Goal: Task Accomplishment & Management: Complete application form

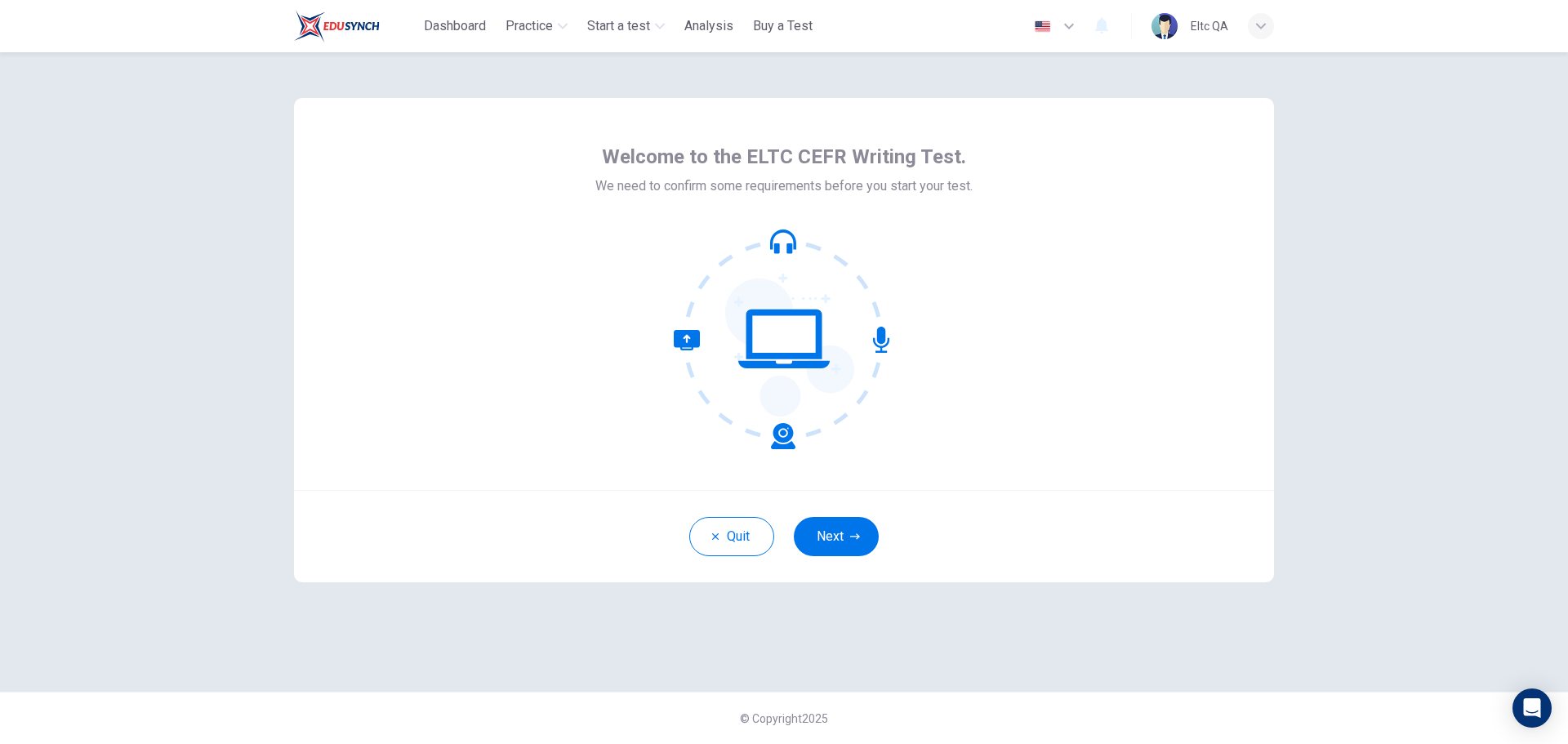
click at [501, 441] on div "Welcome to the ELTC CEFR Writing Test. We need to confirm some requirements bef…" at bounding box center [784, 294] width 980 height 392
click at [853, 537] on icon "button" at bounding box center [855, 536] width 10 height 10
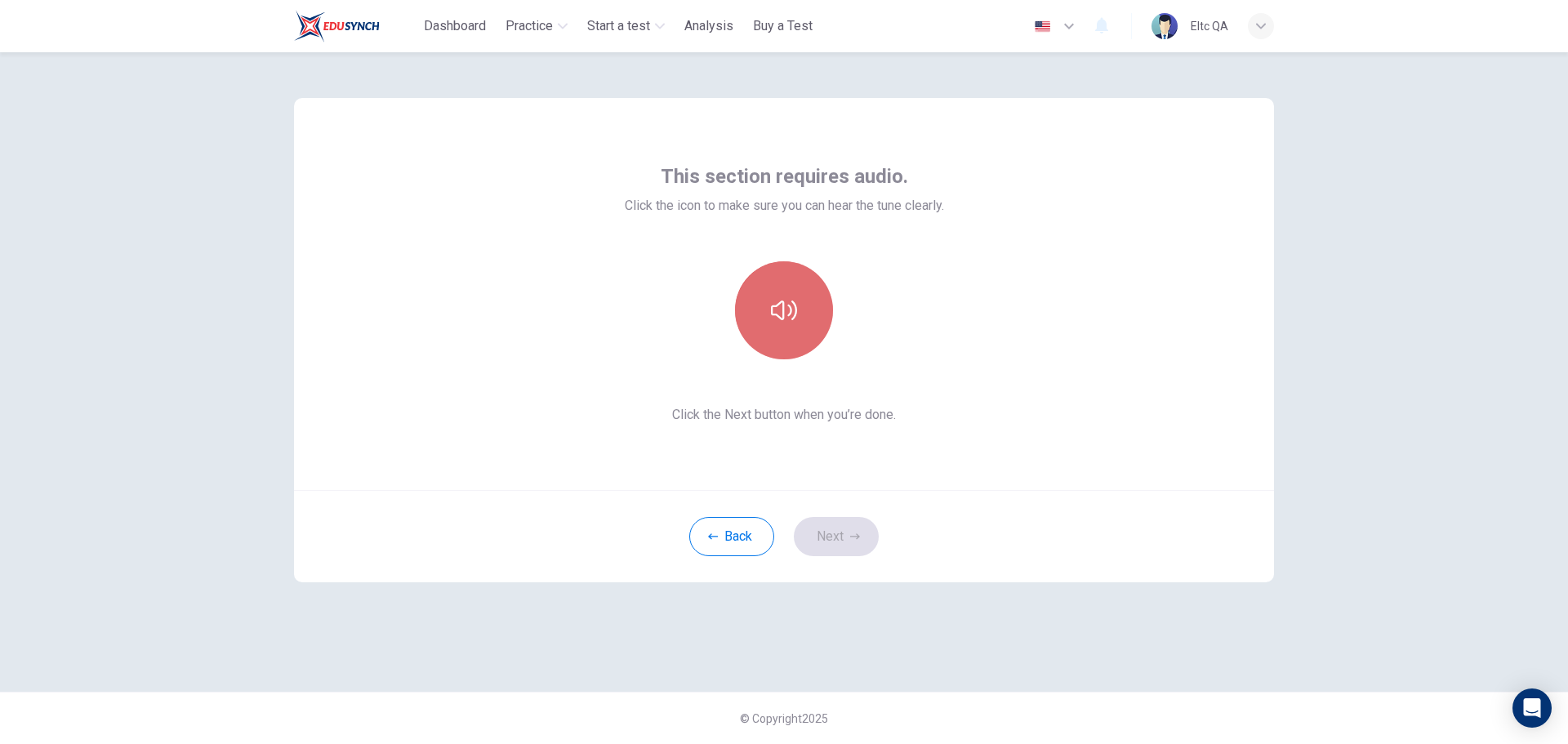
click at [815, 300] on button "button" at bounding box center [784, 309] width 98 height 98
click at [815, 299] on button "button" at bounding box center [784, 309] width 98 height 98
click at [835, 537] on button "Next" at bounding box center [837, 536] width 85 height 39
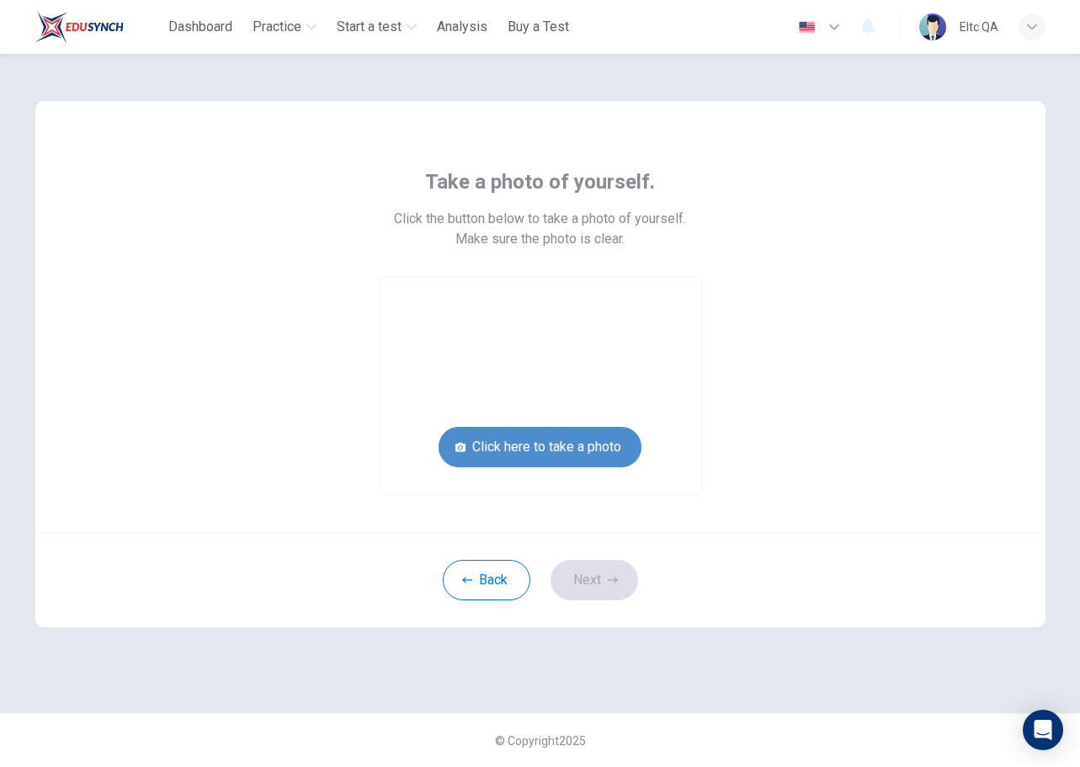
click at [580, 453] on button "Click here to take a photo" at bounding box center [540, 447] width 203 height 40
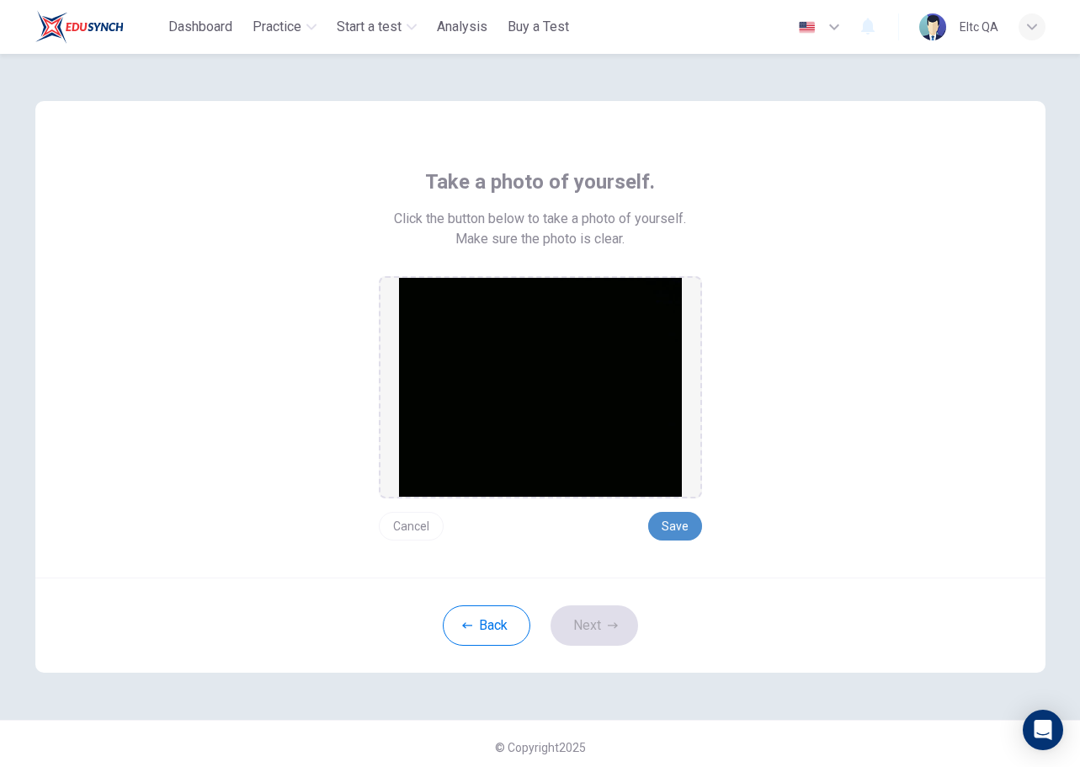
click at [679, 524] on button "Save" at bounding box center [675, 526] width 54 height 29
click at [622, 613] on button "Next" at bounding box center [595, 625] width 88 height 40
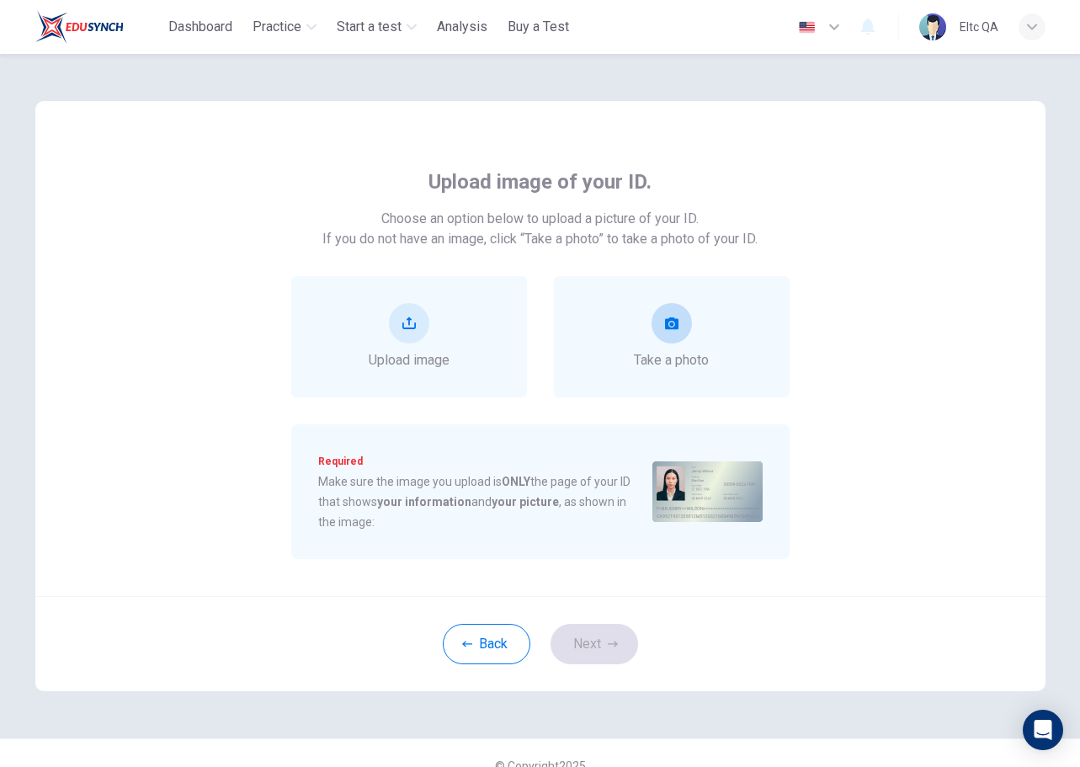
click at [705, 320] on div "Take a photo" at bounding box center [671, 336] width 75 height 67
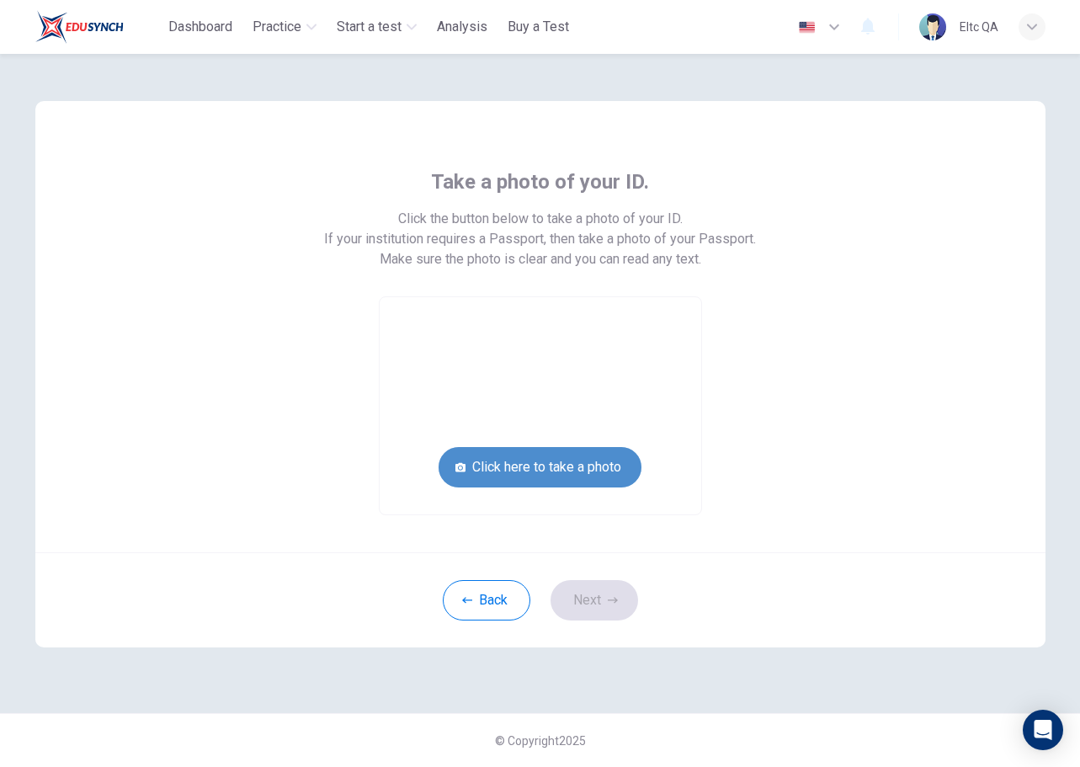
click at [590, 463] on button "Click here to take a photo" at bounding box center [540, 467] width 203 height 40
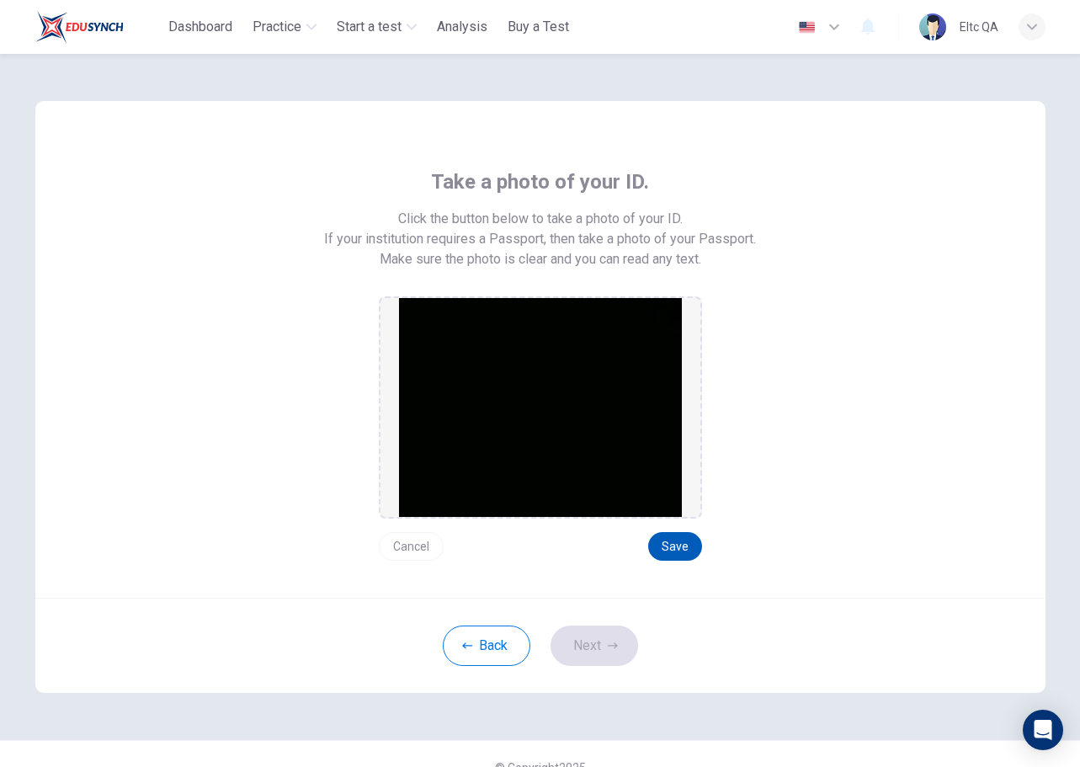
click at [669, 532] on button "Save" at bounding box center [675, 546] width 54 height 29
click at [569, 652] on button "Next" at bounding box center [595, 646] width 88 height 40
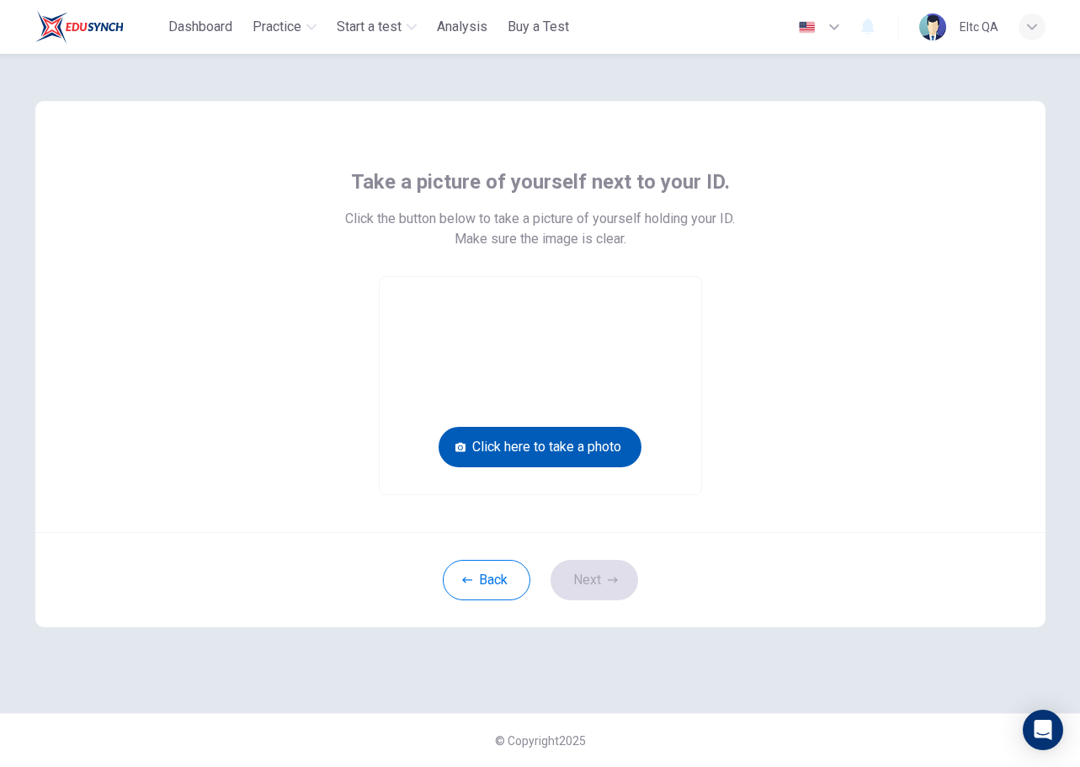
click at [589, 448] on button "Click here to take a photo" at bounding box center [540, 447] width 203 height 40
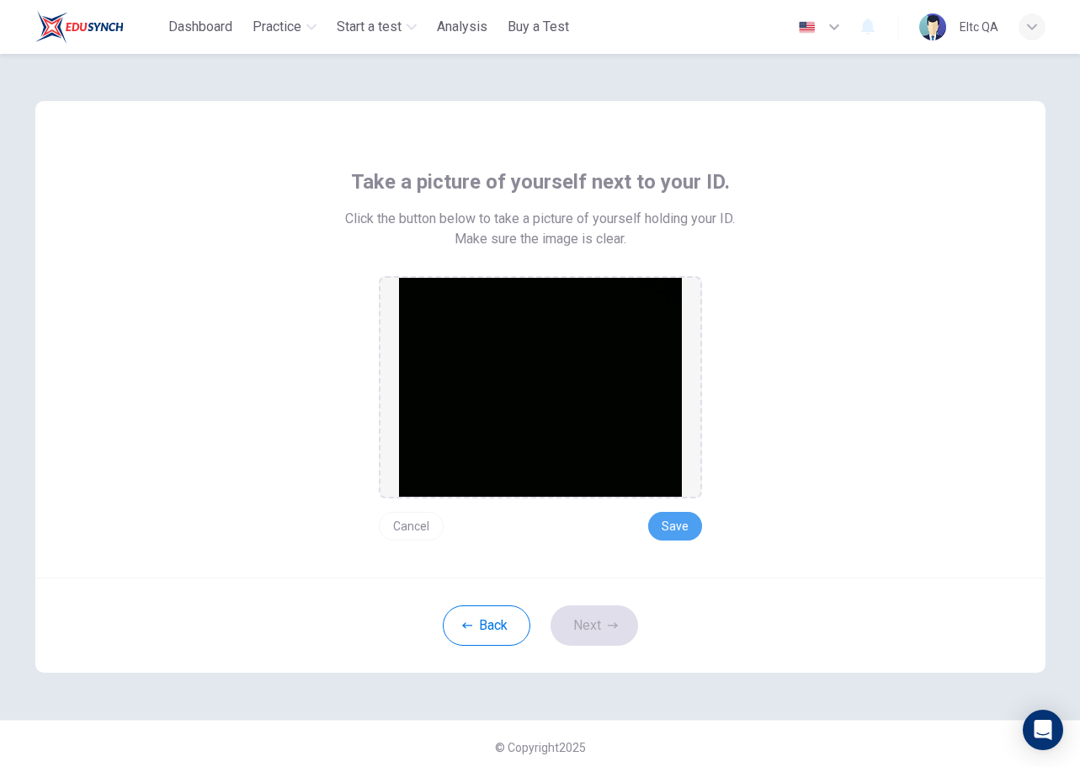
drag, startPoint x: 672, startPoint y: 521, endPoint x: 632, endPoint y: 586, distance: 76.4
click at [673, 522] on button "Save" at bounding box center [675, 526] width 54 height 29
click at [608, 621] on icon "button" at bounding box center [613, 626] width 10 height 10
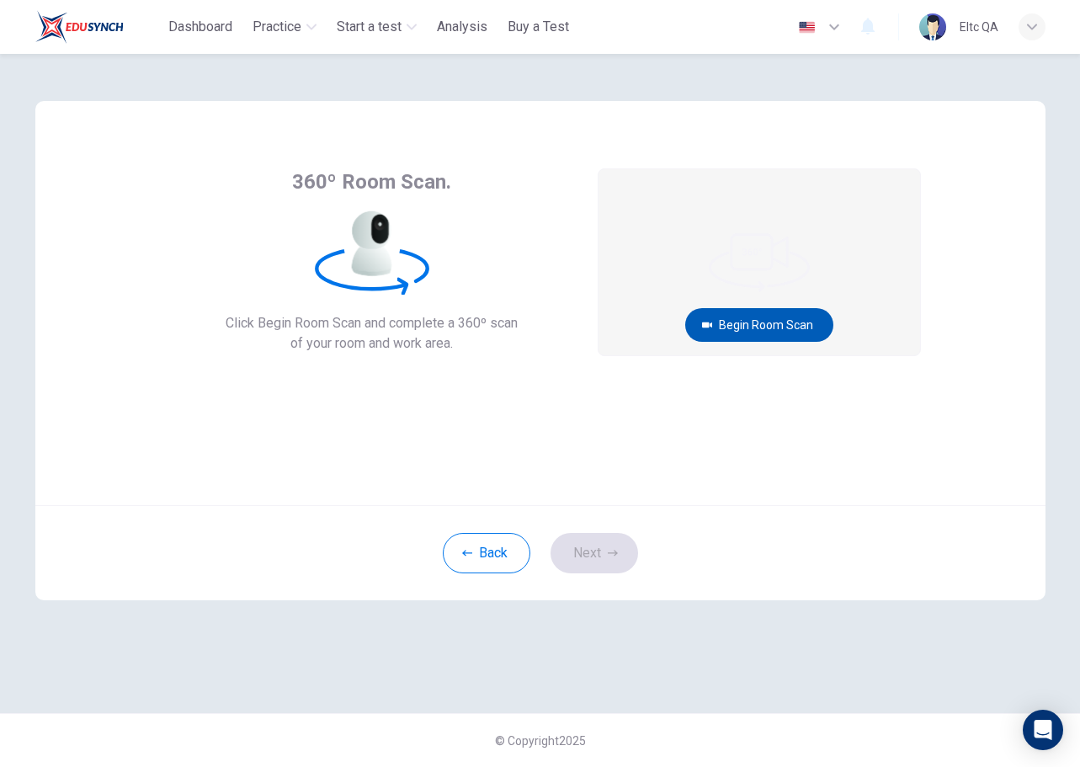
click at [787, 318] on button "Begin Room Scan" at bounding box center [759, 325] width 148 height 34
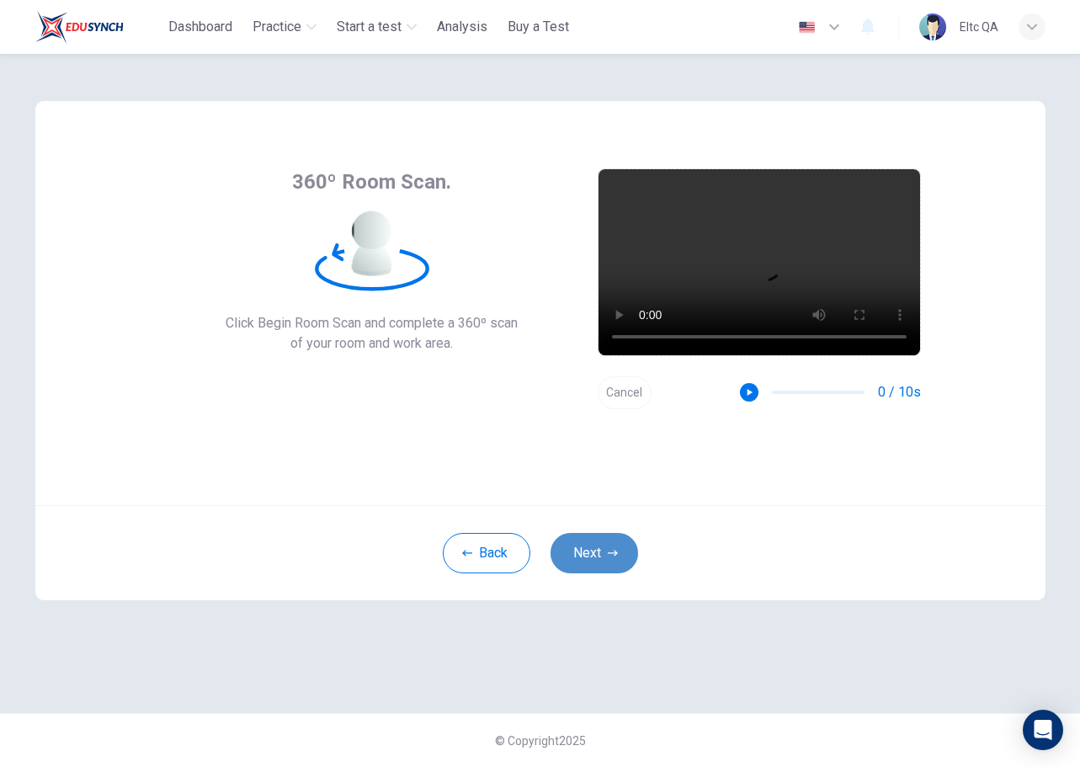
click at [595, 555] on button "Next" at bounding box center [595, 553] width 88 height 40
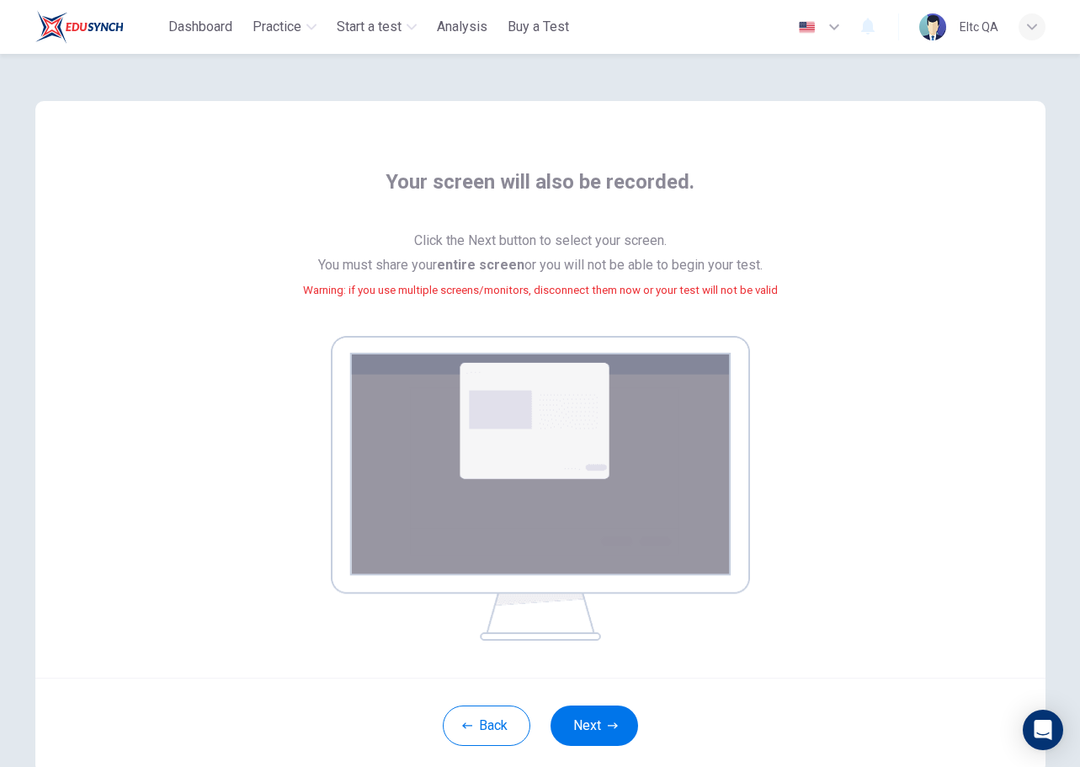
click at [603, 699] on div "Back Next" at bounding box center [540, 725] width 1011 height 95
click at [599, 723] on button "Next" at bounding box center [595, 726] width 88 height 40
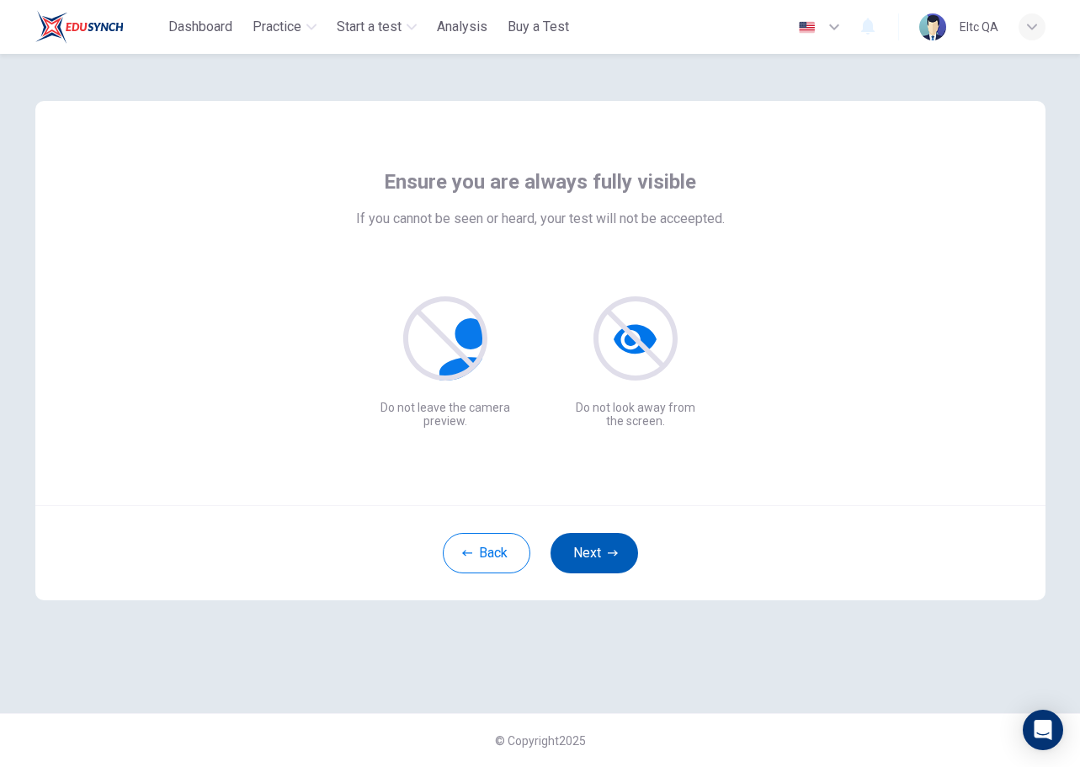
click at [601, 550] on button "Next" at bounding box center [595, 553] width 88 height 40
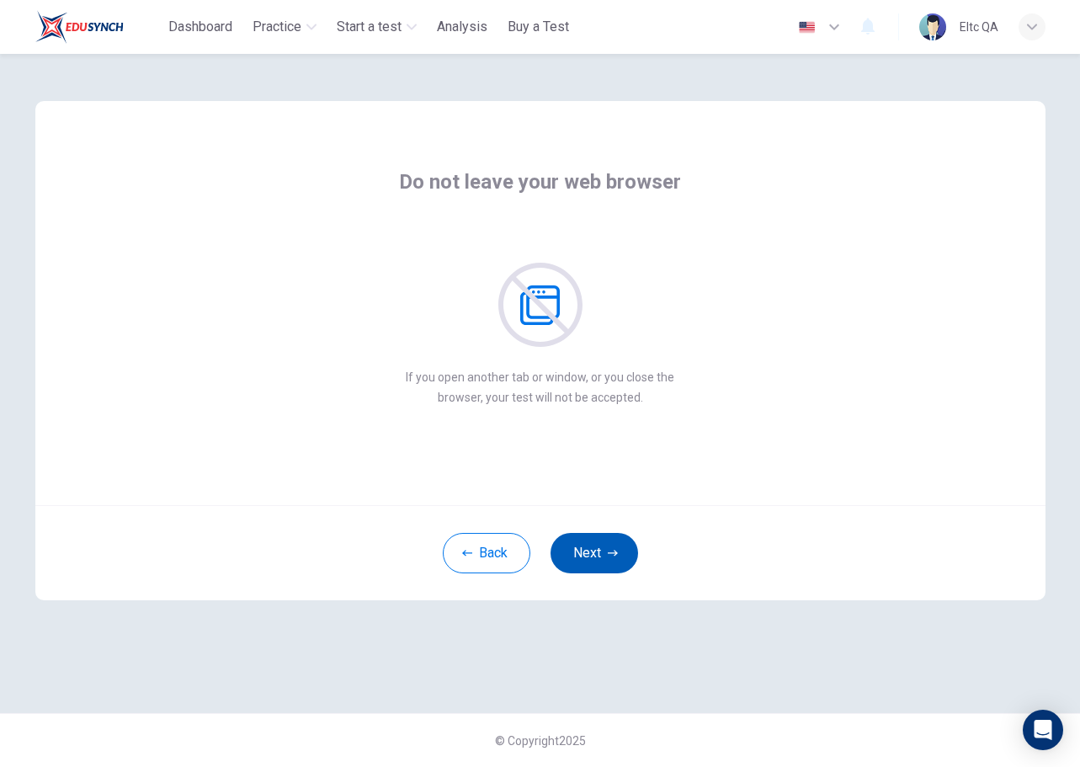
click at [610, 545] on button "Next" at bounding box center [595, 553] width 88 height 40
click at [611, 548] on button "Next" at bounding box center [595, 553] width 88 height 40
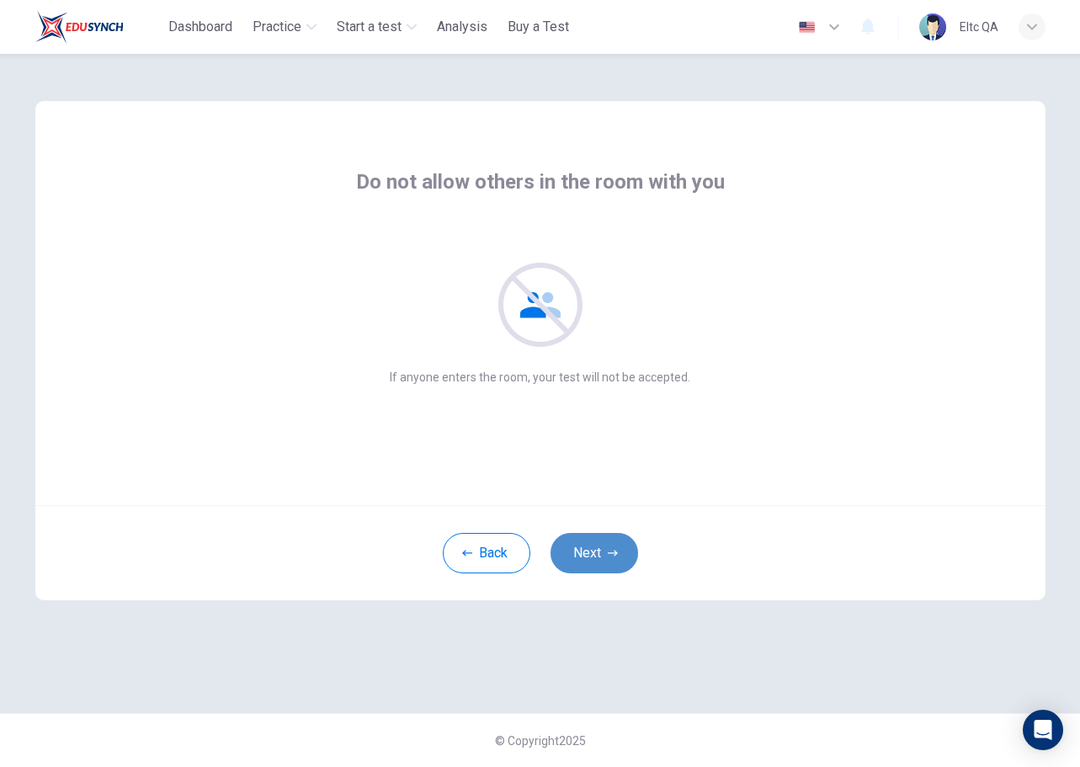
click at [611, 551] on icon "button" at bounding box center [613, 553] width 10 height 10
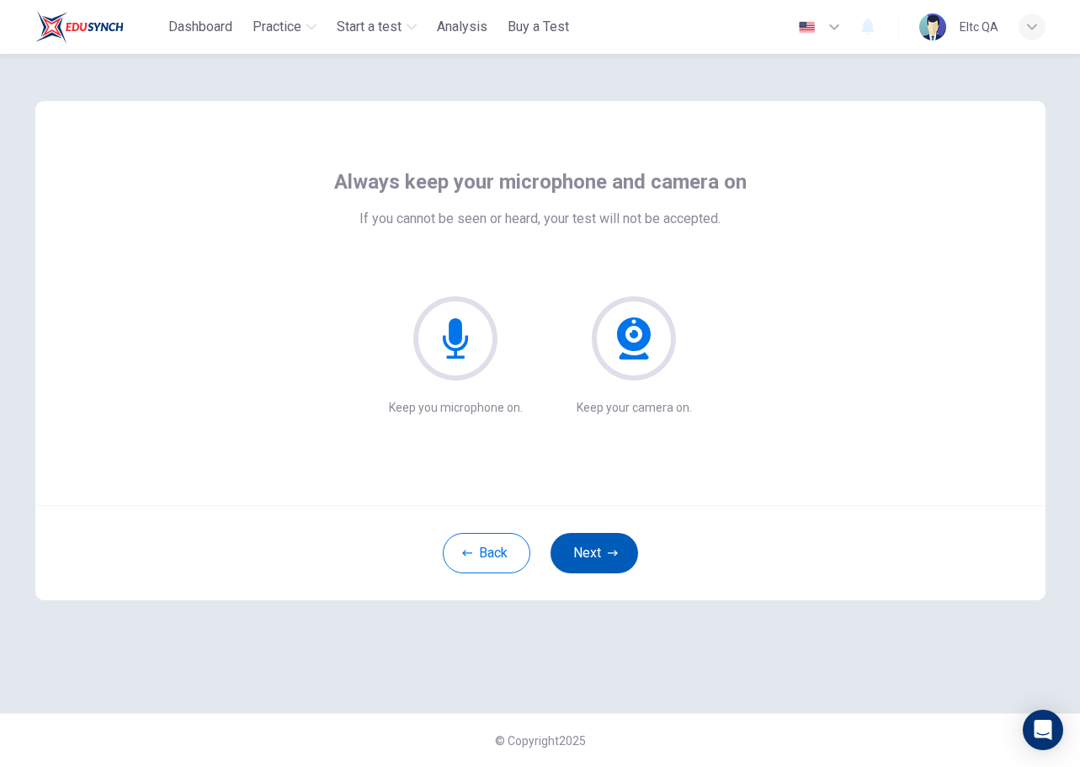
click at [611, 551] on icon "button" at bounding box center [613, 553] width 10 height 10
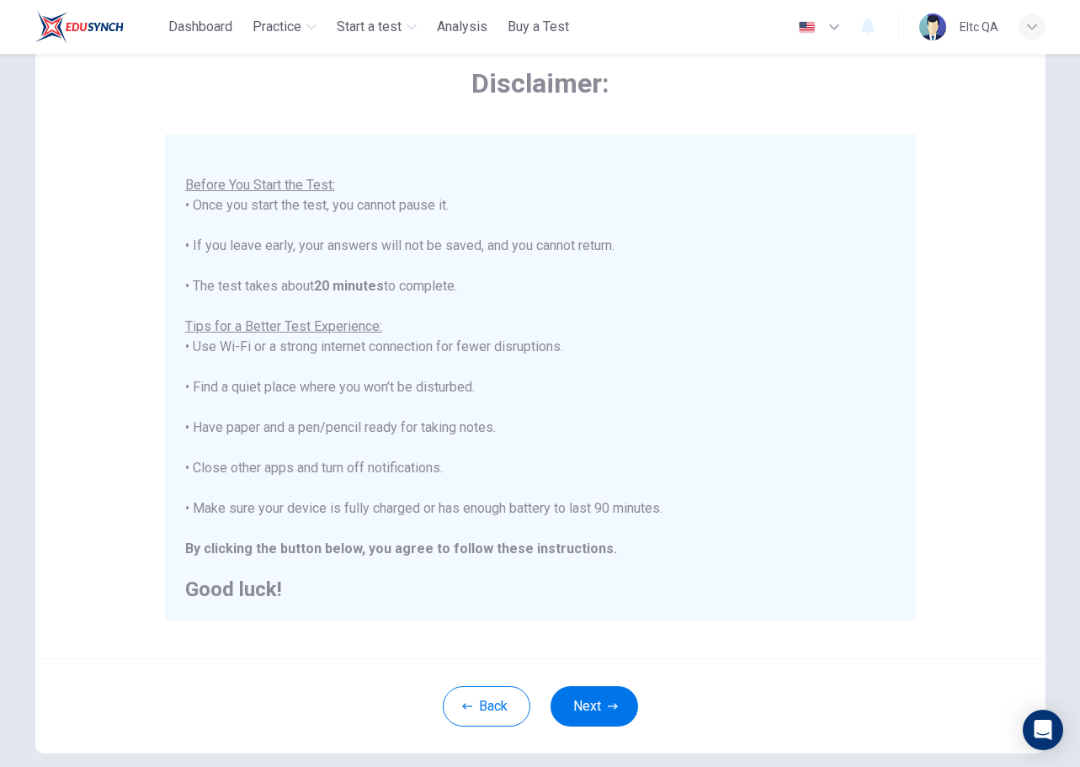
scroll to position [169, 0]
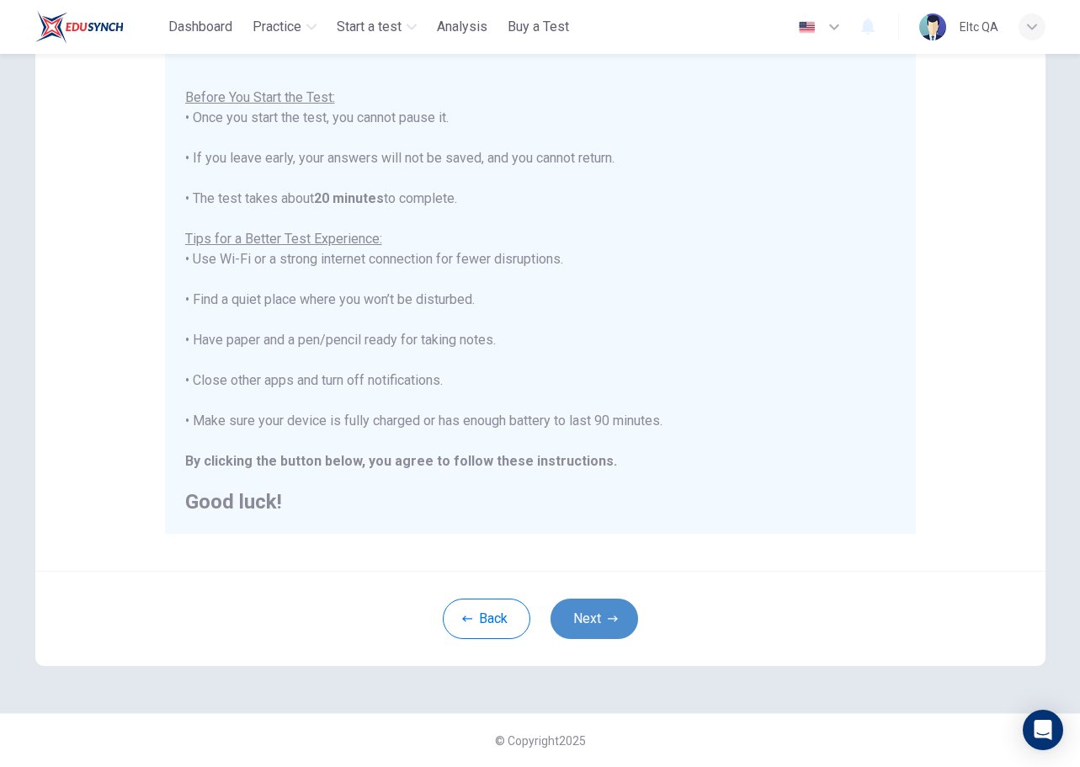
click at [596, 611] on button "Next" at bounding box center [595, 619] width 88 height 40
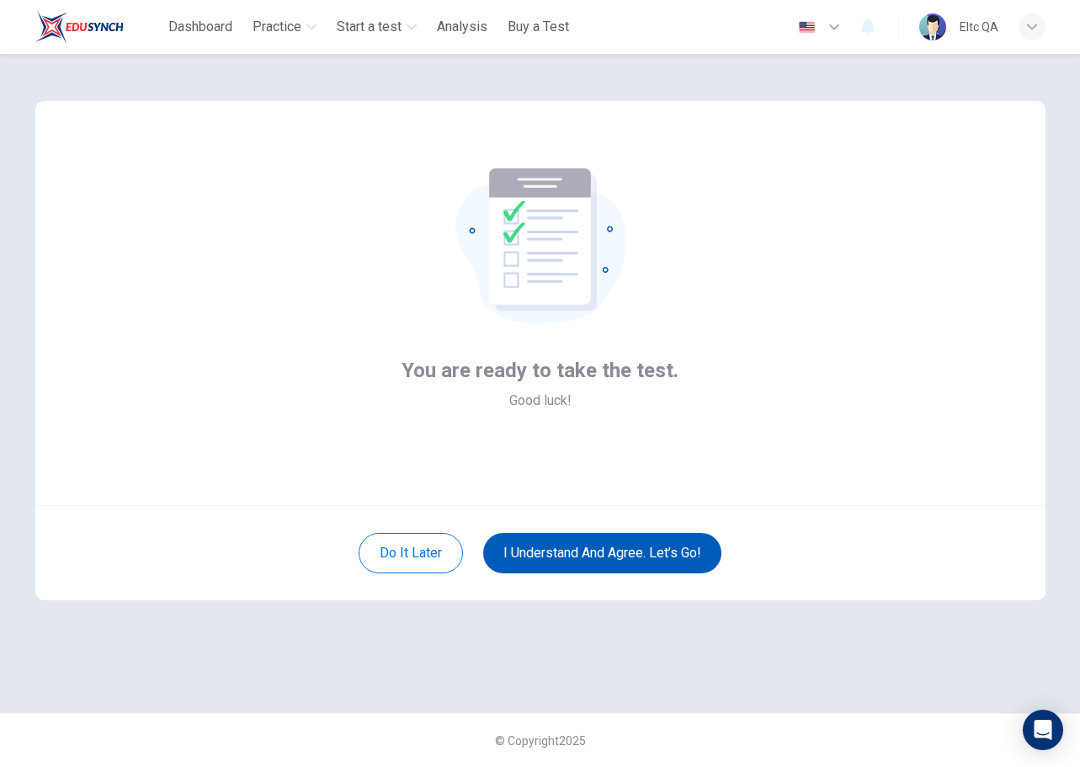
scroll to position [0, 0]
click at [667, 548] on button "I understand and agree. Let’s go!" at bounding box center [602, 553] width 238 height 40
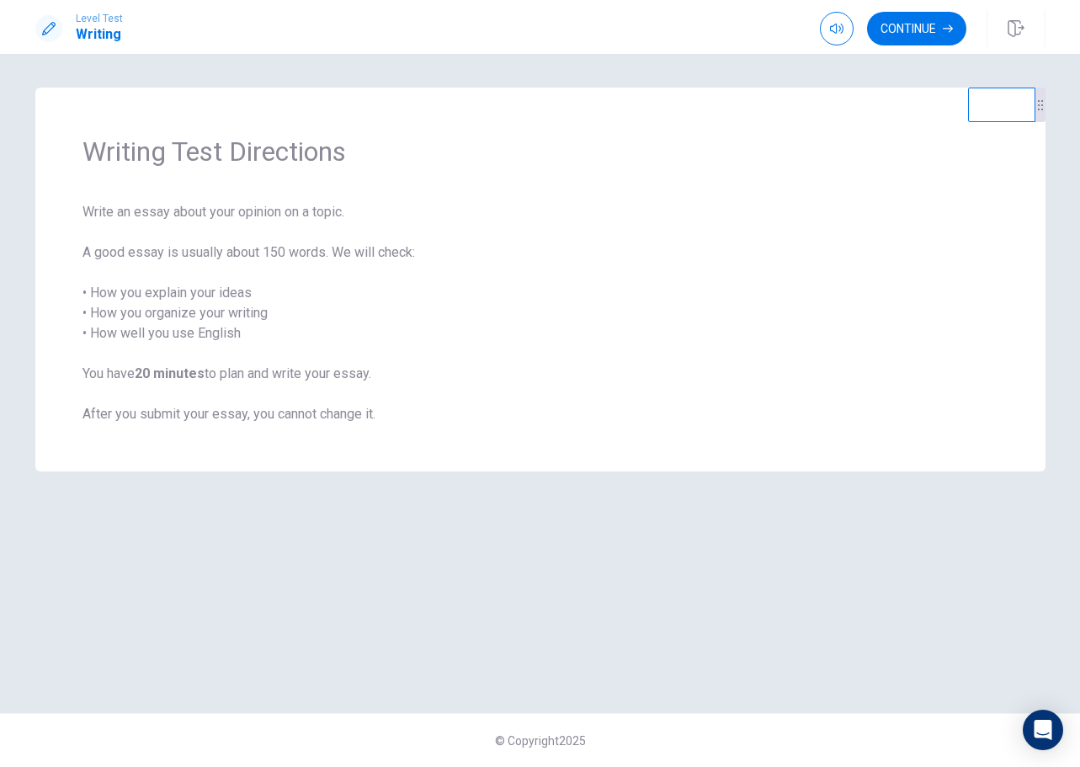
click at [510, 222] on span "Write an essay about your opinion on a topic. A good essay is usually about 150…" at bounding box center [541, 313] width 916 height 222
click at [907, 39] on button "Continue" at bounding box center [916, 29] width 99 height 34
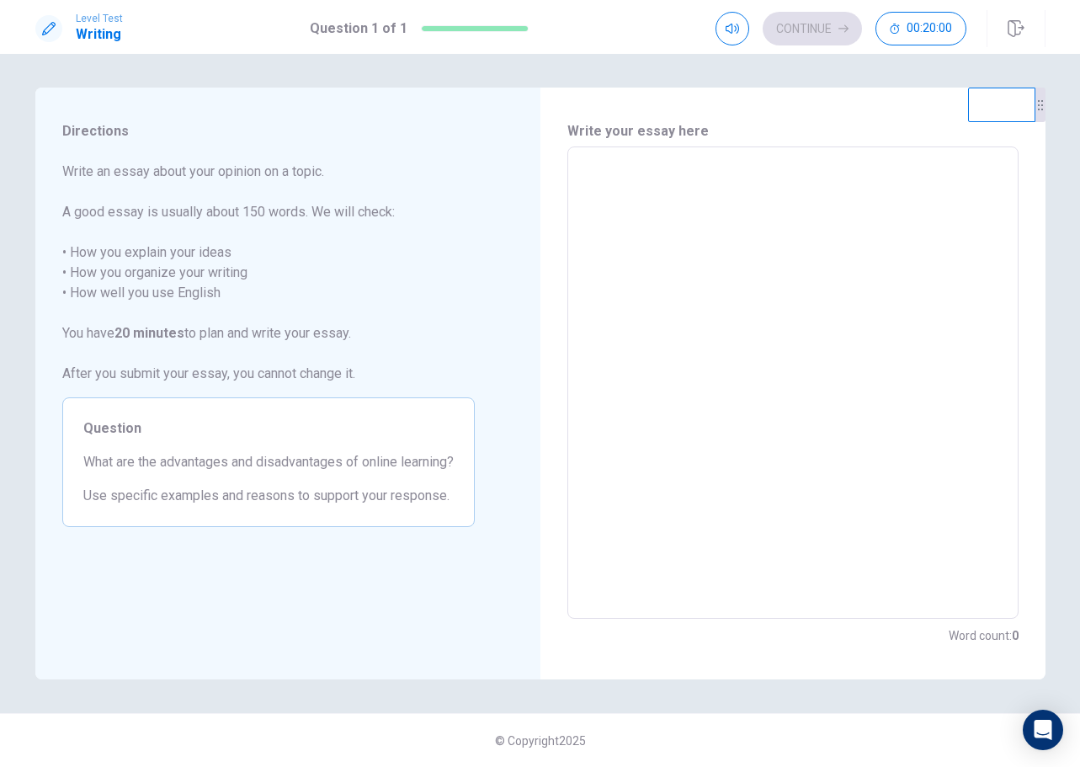
click at [766, 235] on textarea at bounding box center [793, 383] width 428 height 445
type textarea "*"
type textarea "**"
type textarea "*"
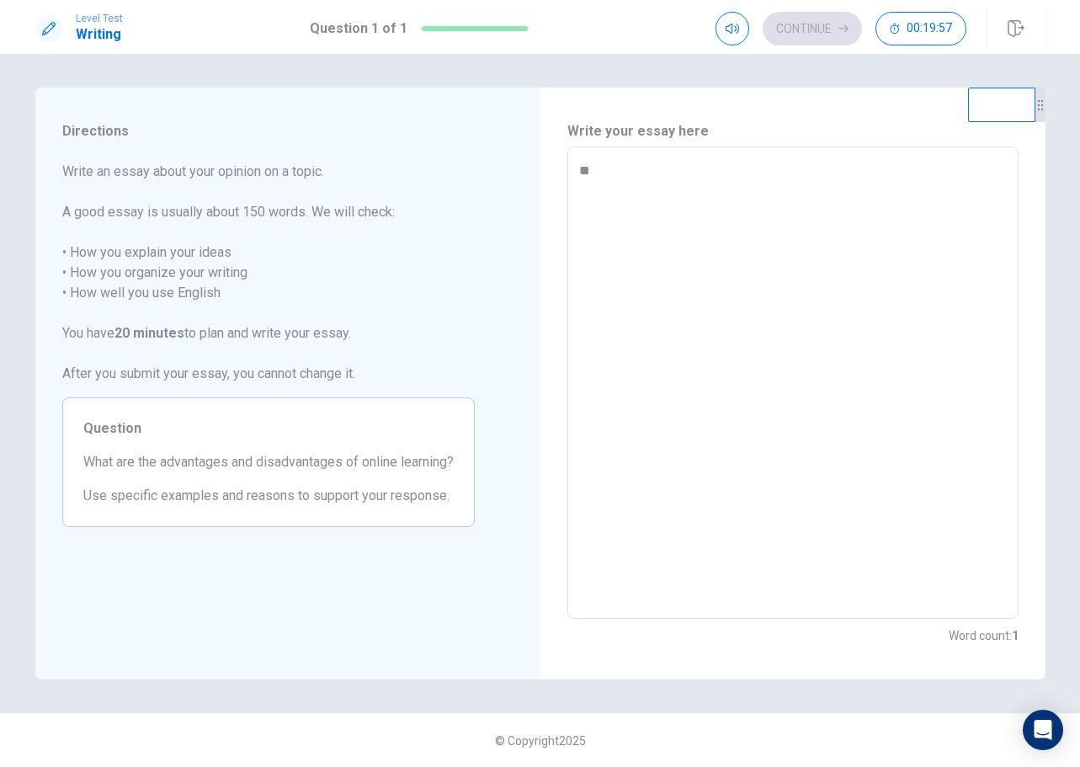
type textarea "***"
type textarea "*"
type textarea "****"
type textarea "*"
type textarea "*****"
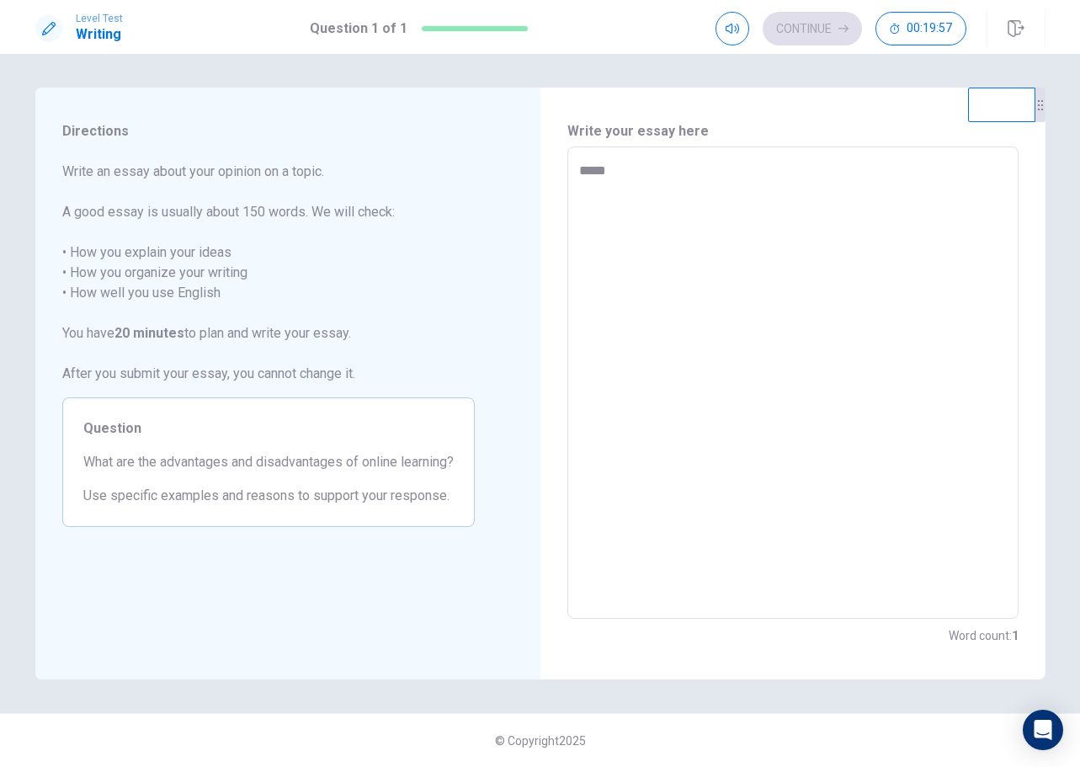
type textarea "*"
type textarea "******"
type textarea "*"
type textarea "*******"
type textarea "*"
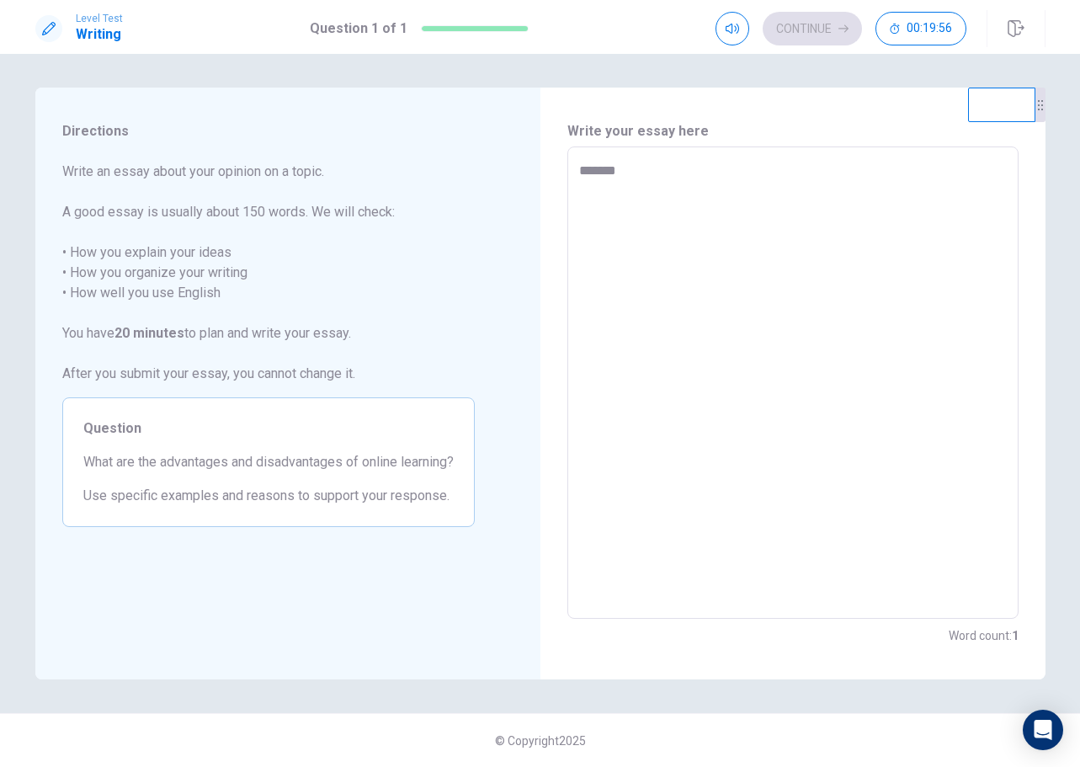
type textarea "*******"
type textarea "*"
type textarea "*********"
type textarea "*"
type textarea "**********"
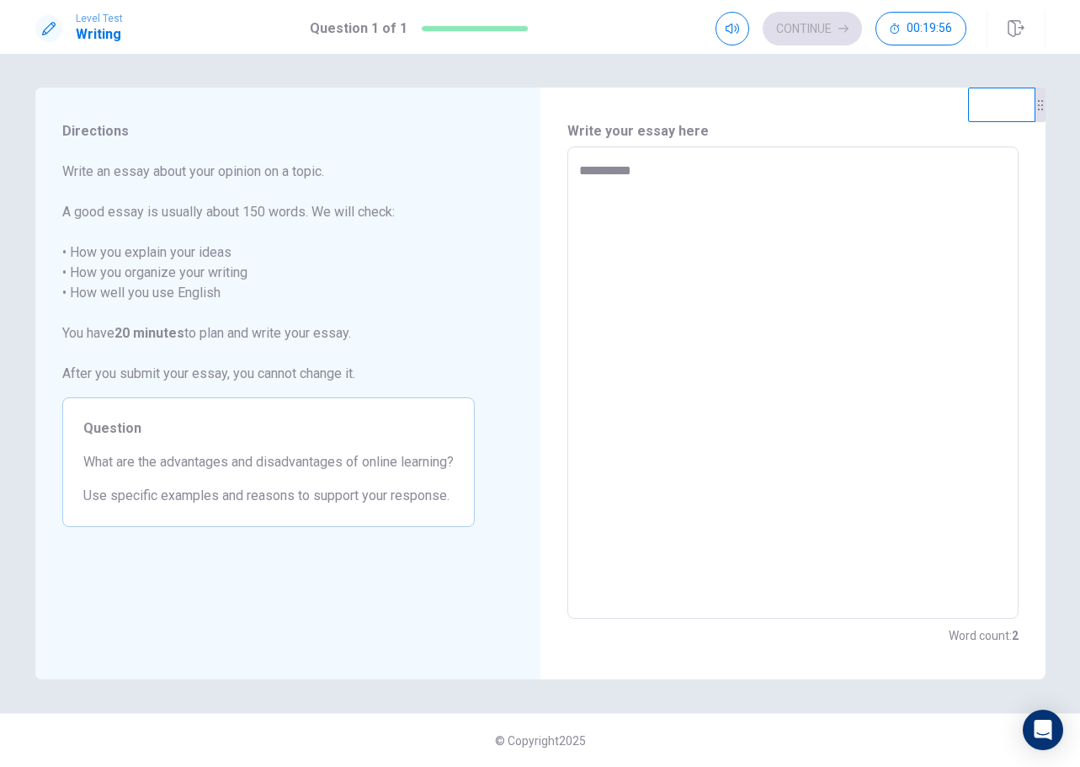
type textarea "*"
type textarea "**********"
type textarea "*"
type textarea "**********"
type textarea "*"
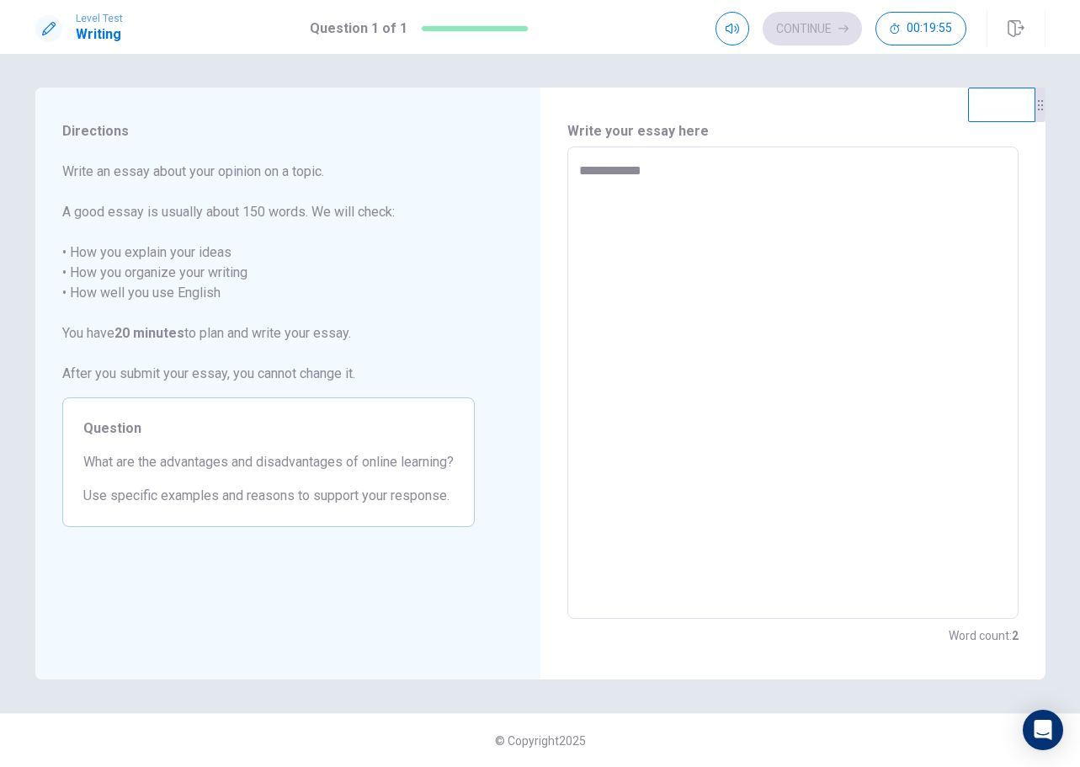
type textarea "**********"
type textarea "*"
type textarea "**********"
type textarea "*"
type textarea "**********"
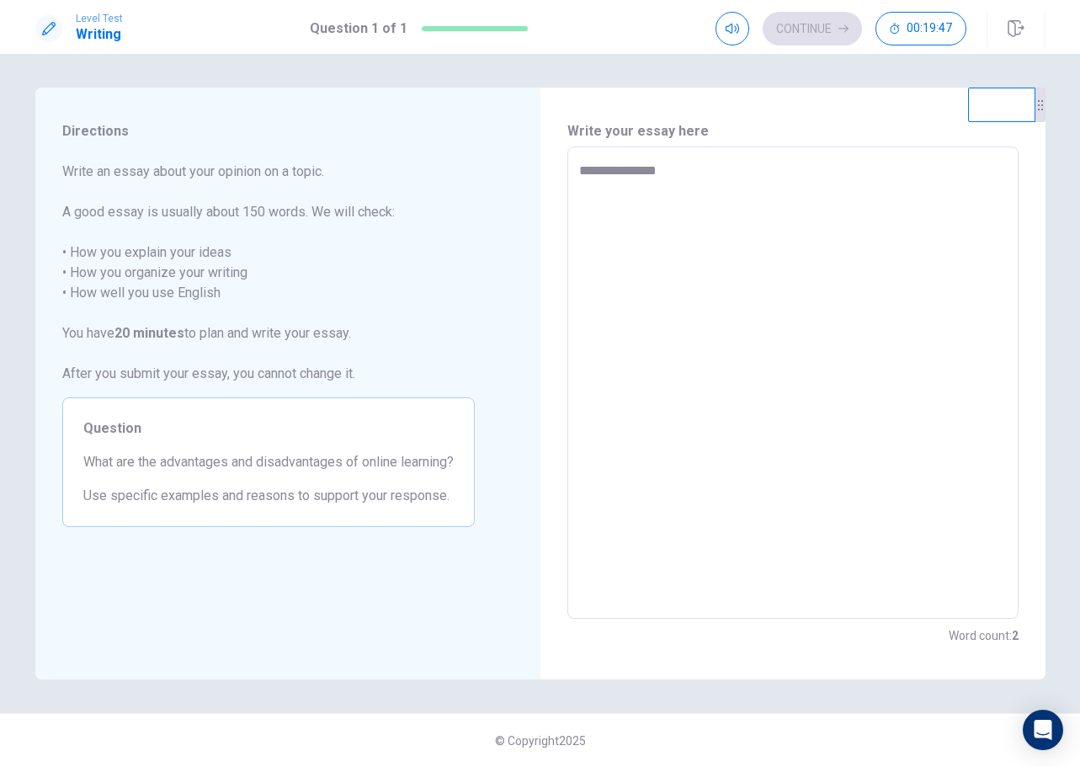
type textarea "*"
type textarea "**********"
click at [589, 363] on textarea "**********" at bounding box center [793, 383] width 428 height 445
click at [641, 259] on textarea "**********" at bounding box center [793, 383] width 428 height 445
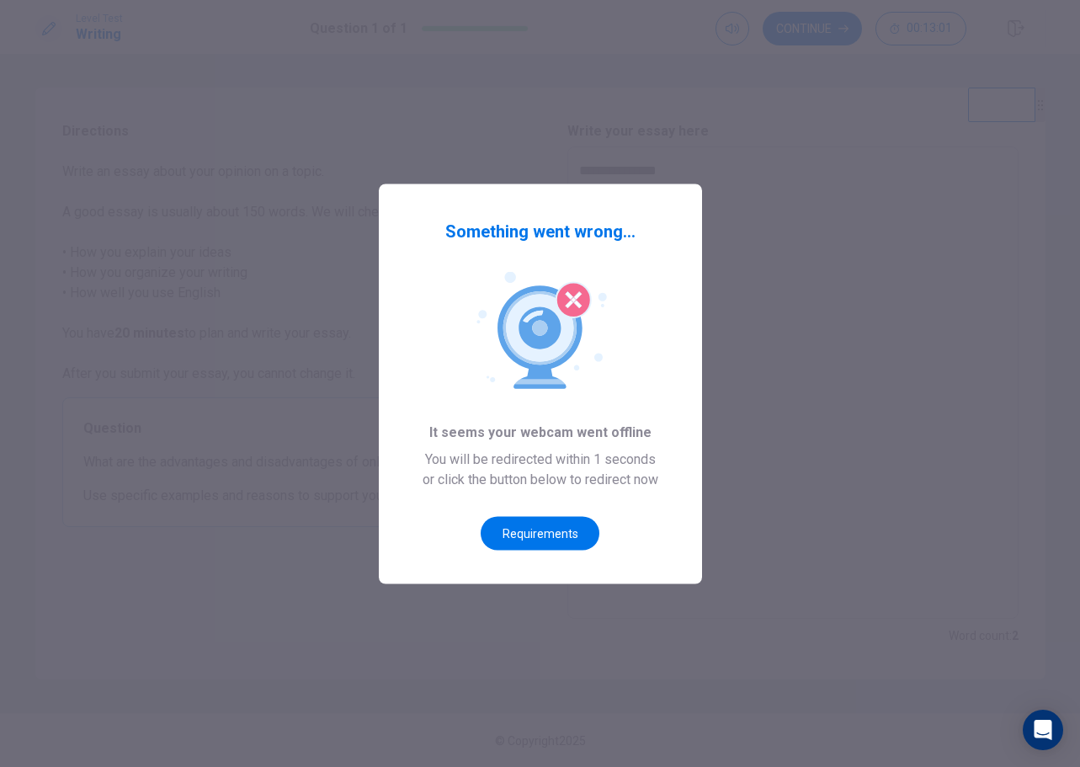
type textarea "*"
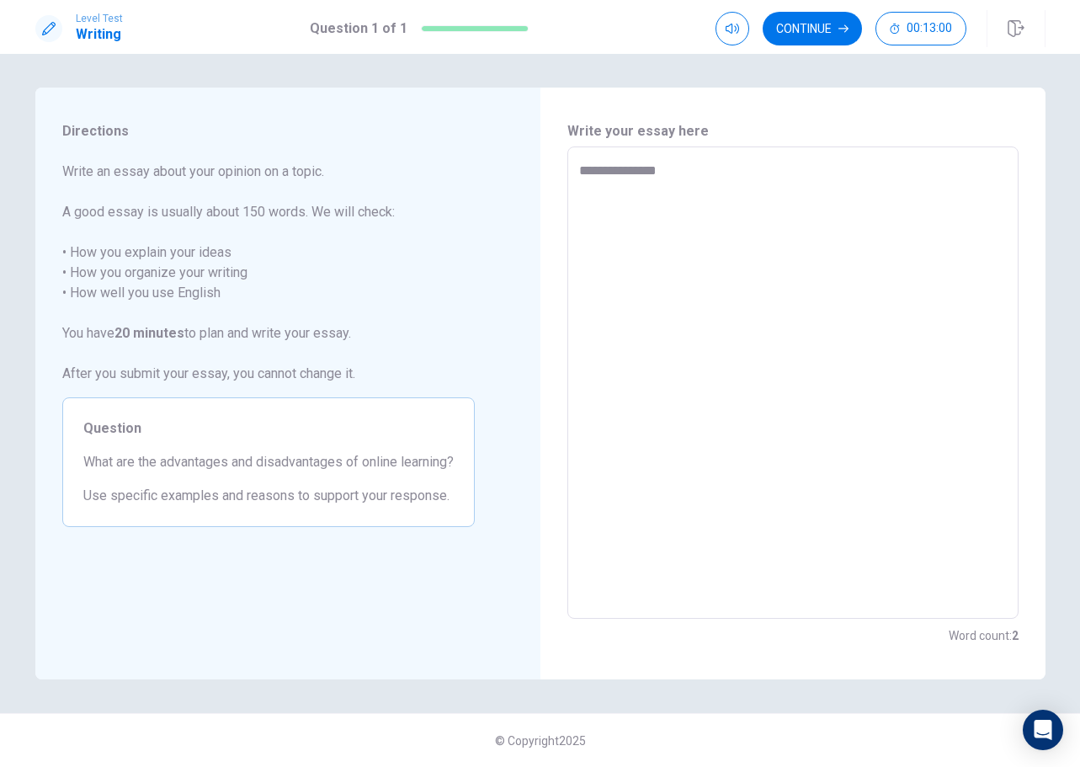
type textarea "*"
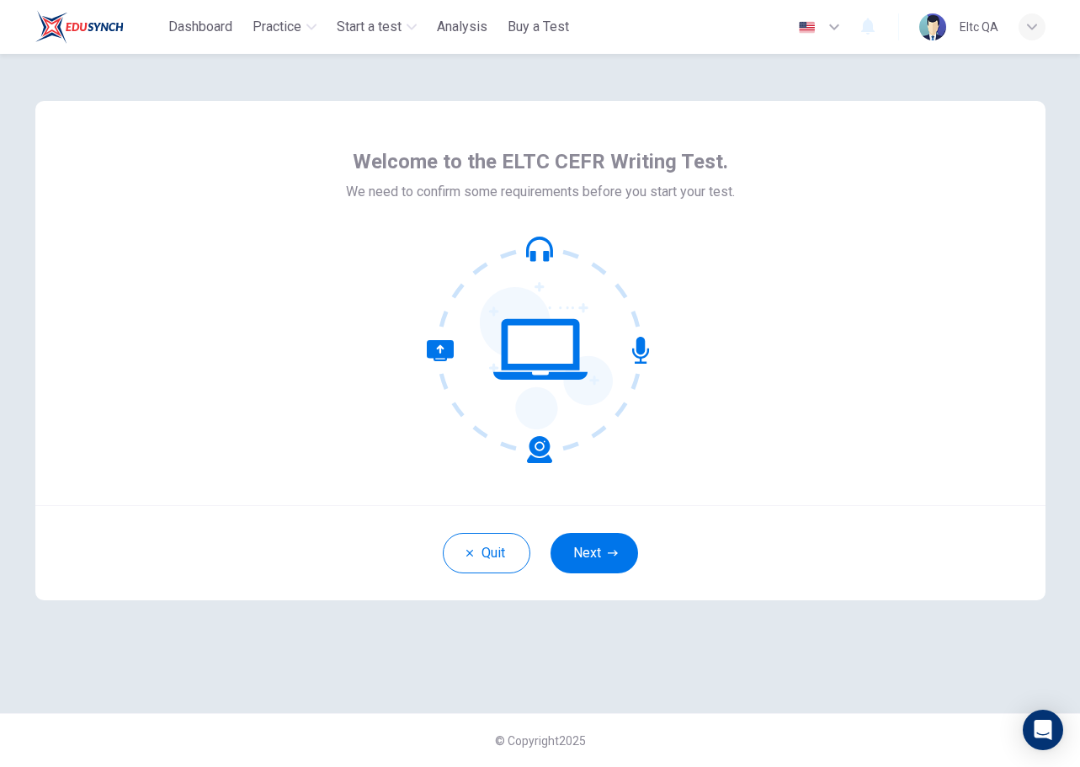
click at [606, 546] on button "Next" at bounding box center [595, 553] width 88 height 40
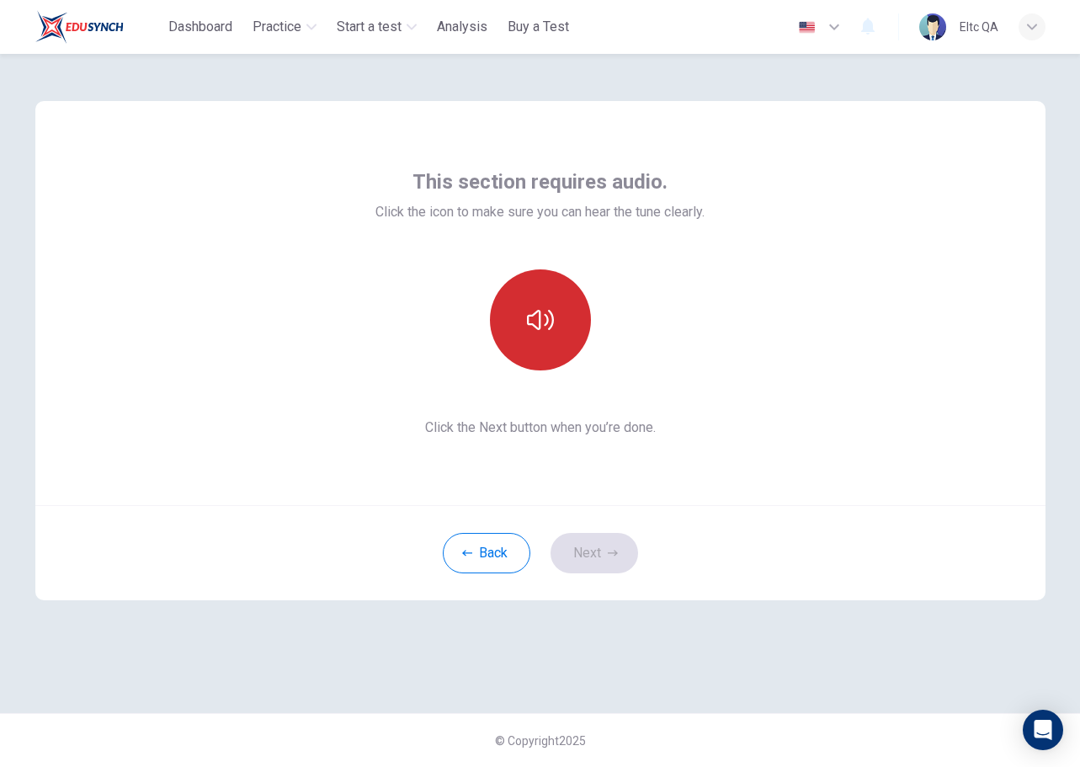
click at [551, 307] on icon "button" at bounding box center [540, 320] width 27 height 27
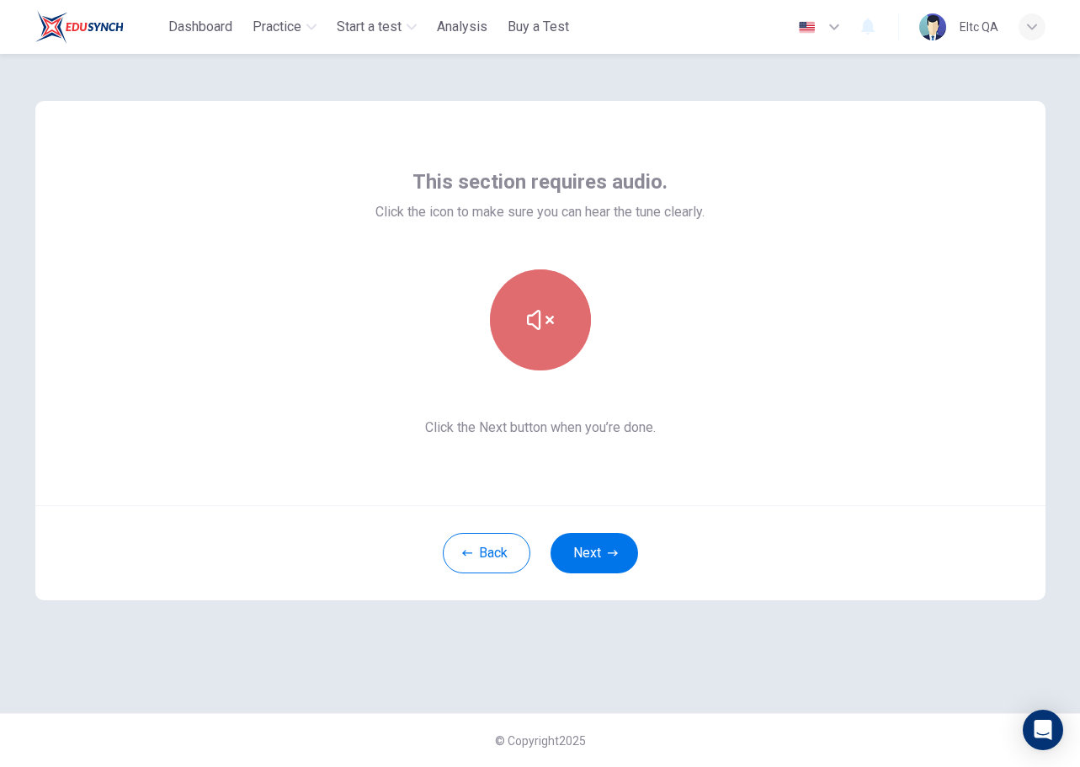
click at [551, 307] on icon "button" at bounding box center [540, 320] width 27 height 27
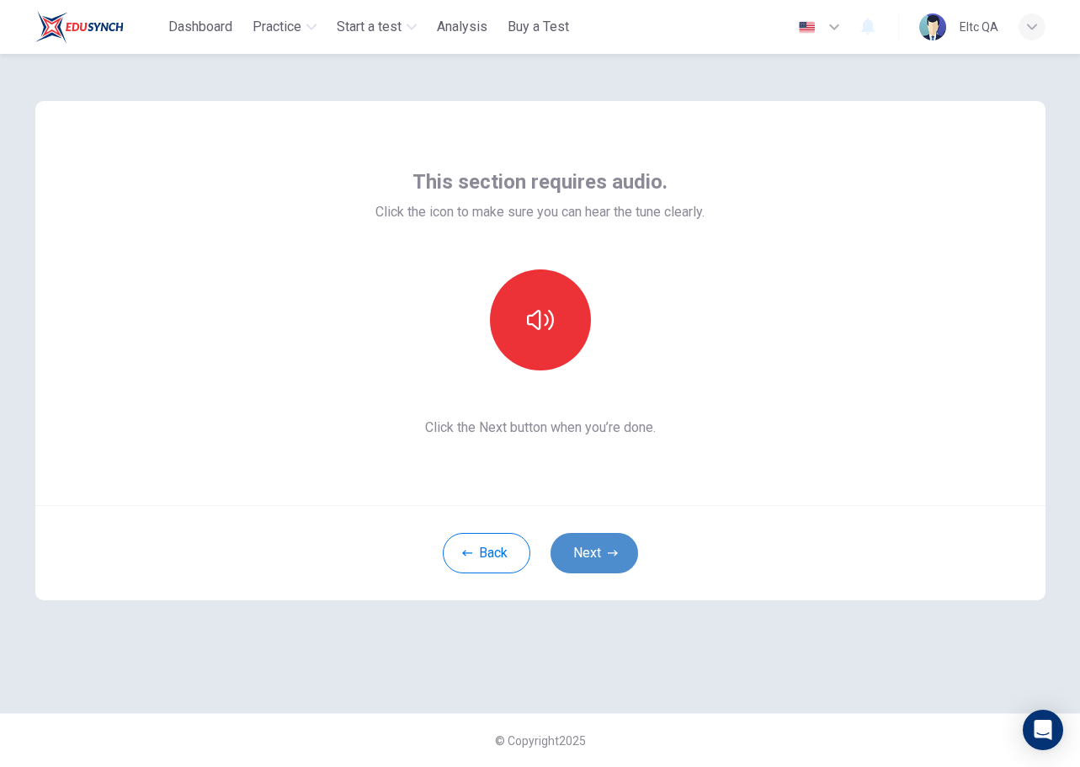
click at [632, 557] on button "Next" at bounding box center [595, 553] width 88 height 40
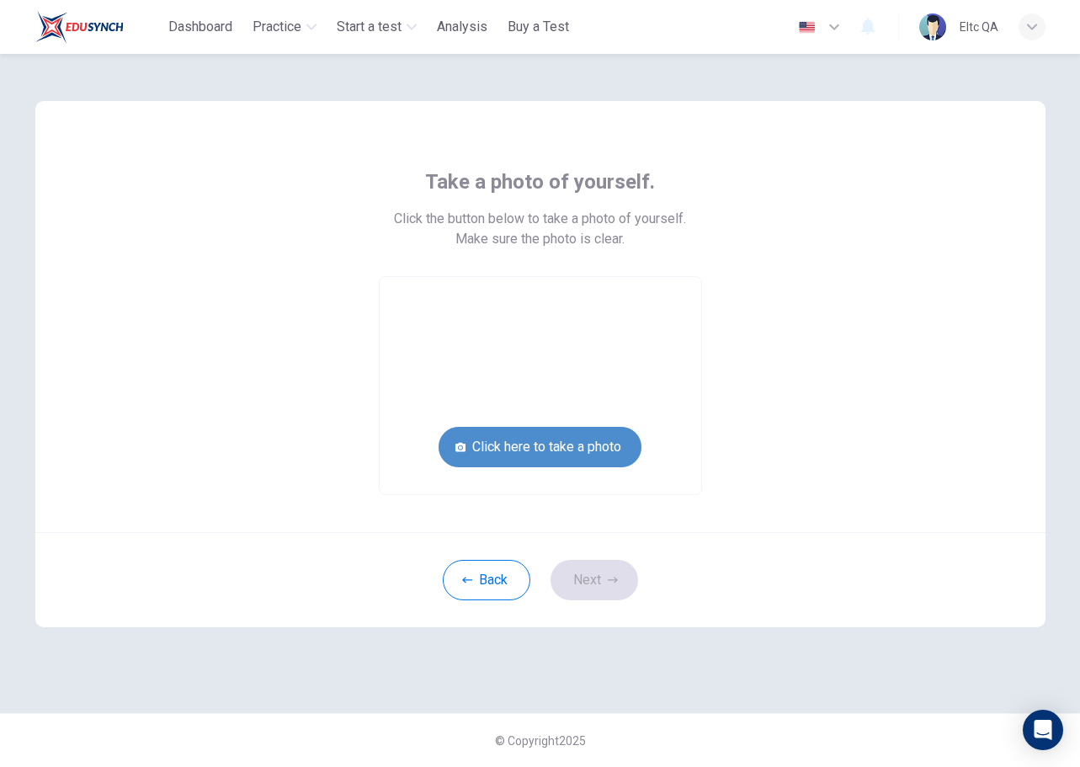
click at [601, 440] on button "Click here to take a photo" at bounding box center [540, 447] width 203 height 40
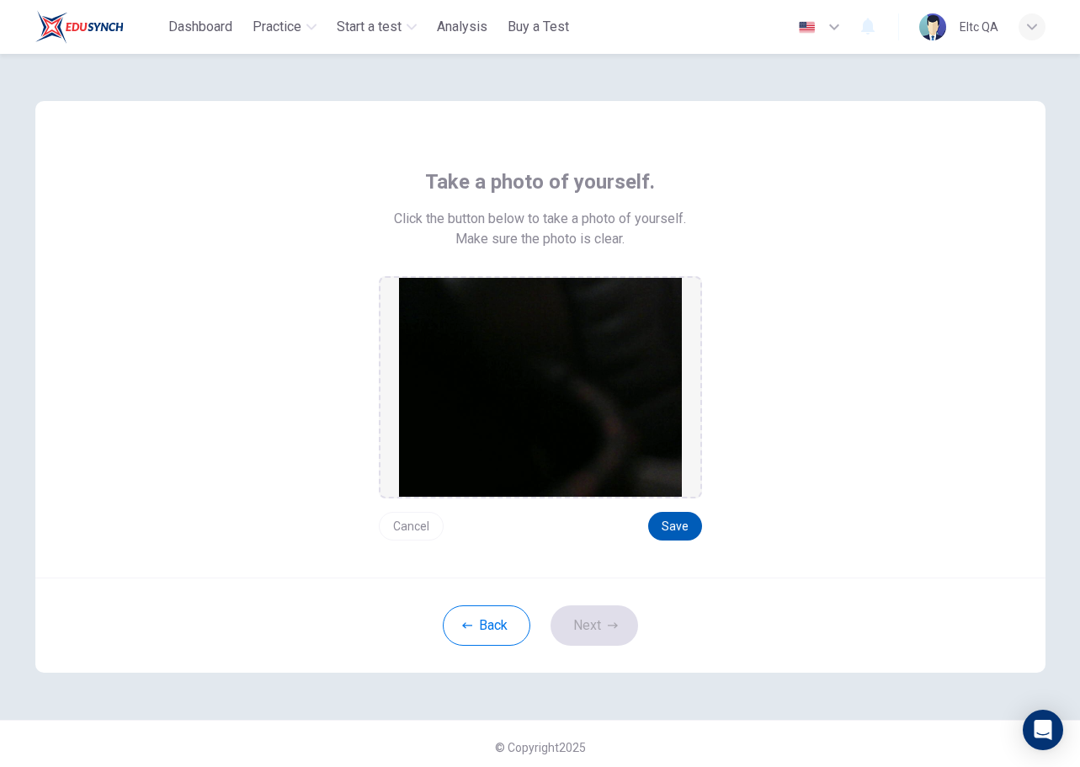
click at [672, 524] on button "Save" at bounding box center [675, 526] width 54 height 29
click at [577, 608] on button "Next" at bounding box center [595, 625] width 88 height 40
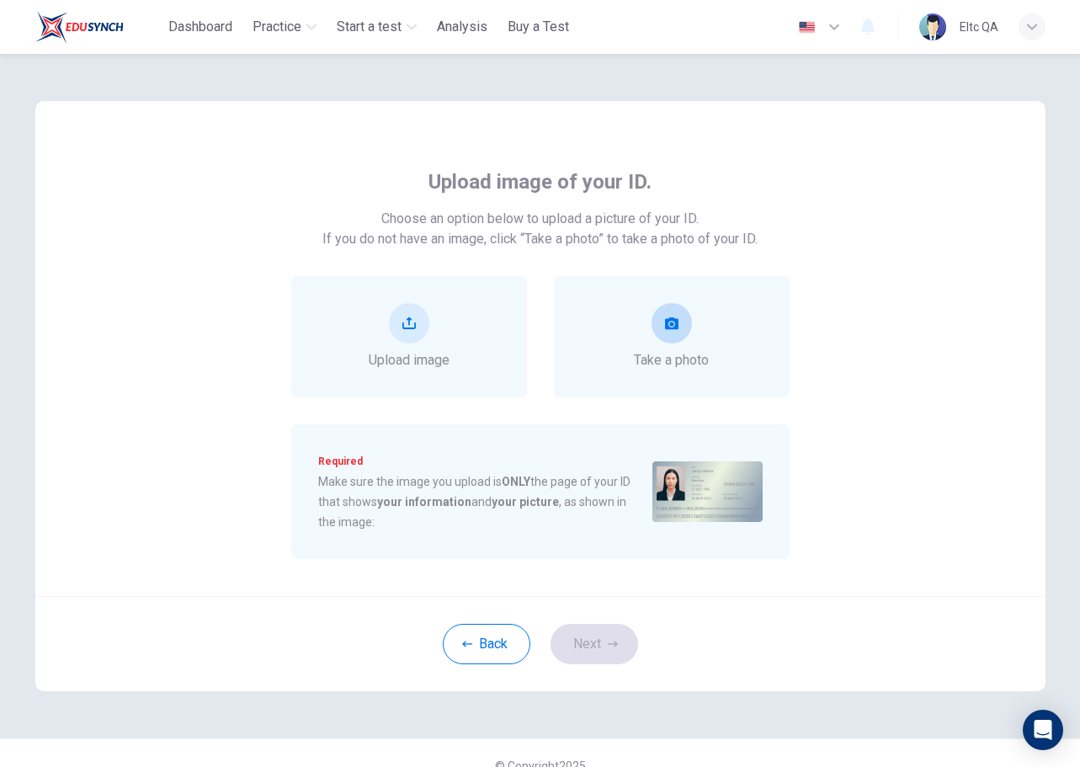
click at [664, 351] on span "Take a photo" at bounding box center [671, 360] width 75 height 20
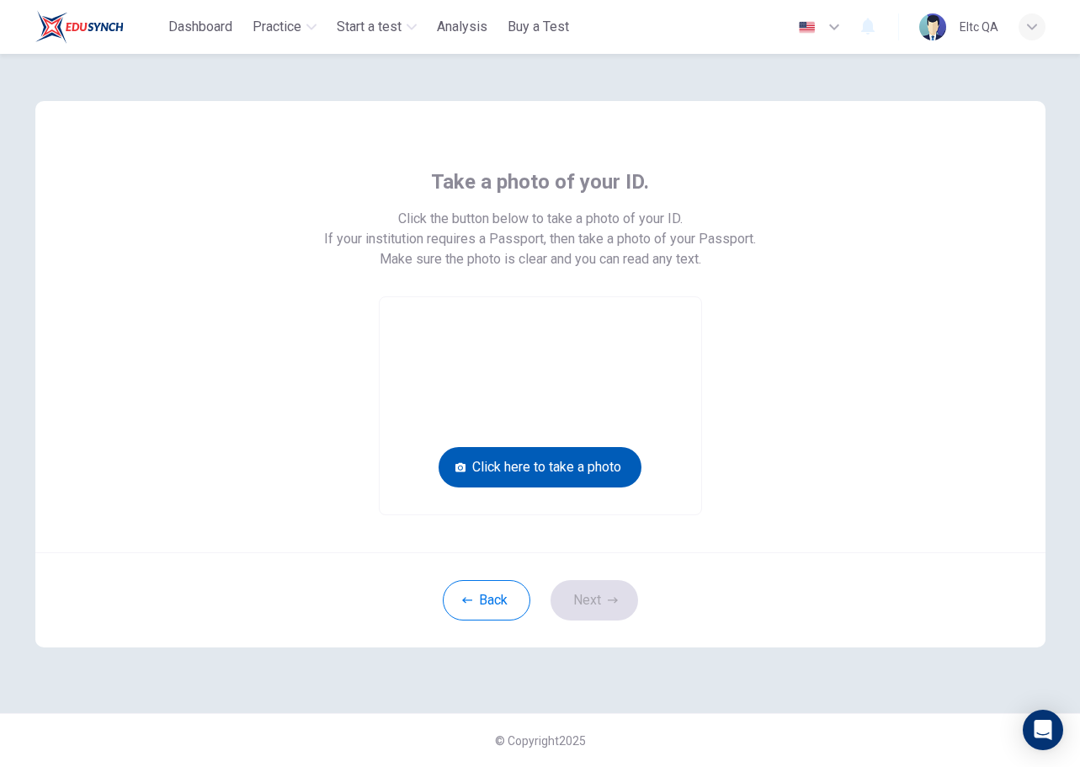
click at [591, 472] on button "Click here to take a photo" at bounding box center [540, 467] width 203 height 40
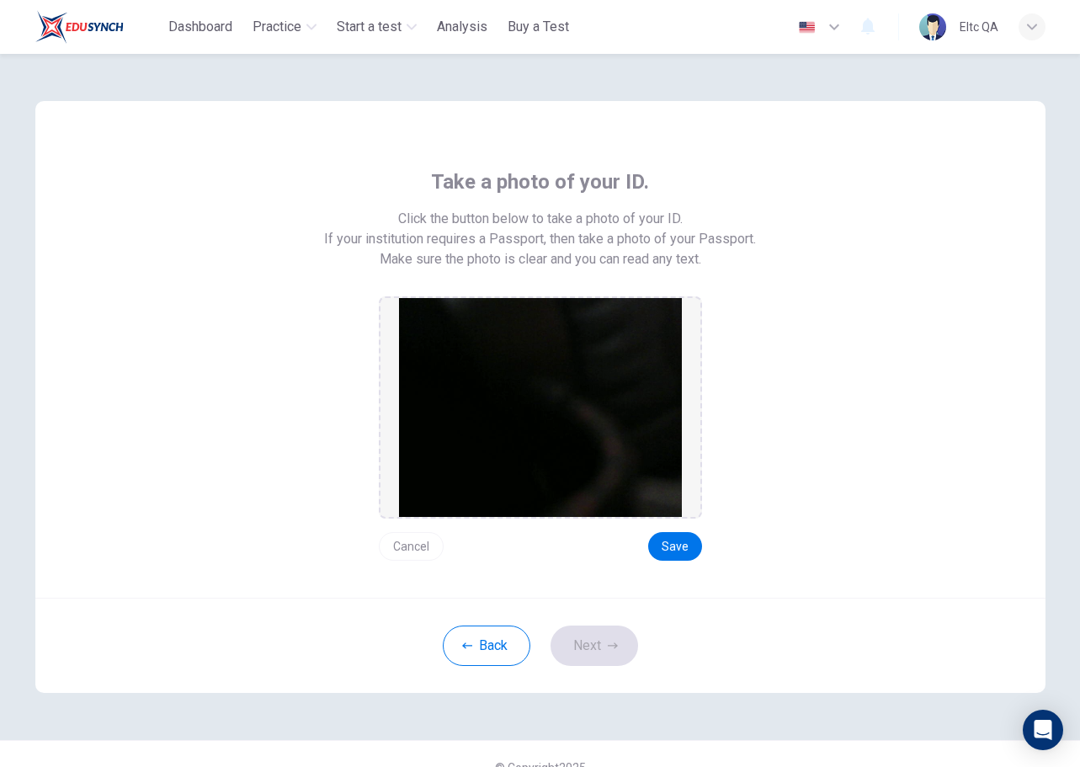
click at [659, 524] on div "Cancel Save" at bounding box center [540, 540] width 323 height 42
click at [667, 559] on button "Save" at bounding box center [675, 546] width 54 height 29
click at [613, 628] on button "Next" at bounding box center [595, 646] width 88 height 40
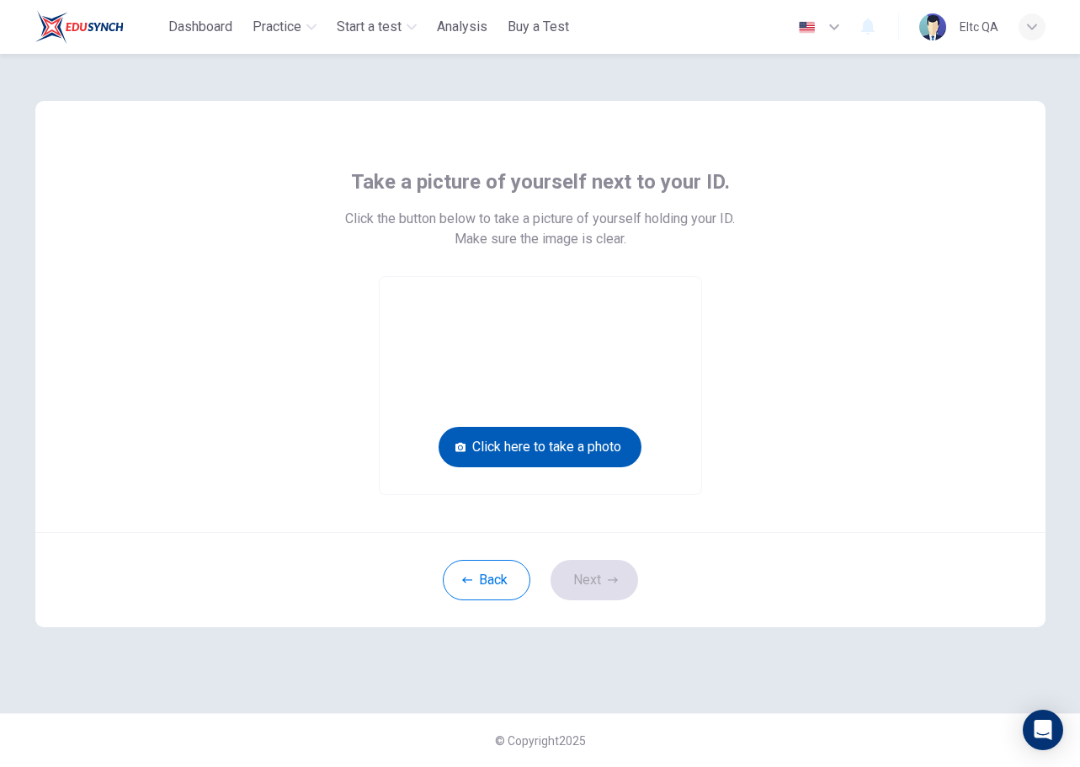
click at [605, 433] on button "Click here to take a photo" at bounding box center [540, 447] width 203 height 40
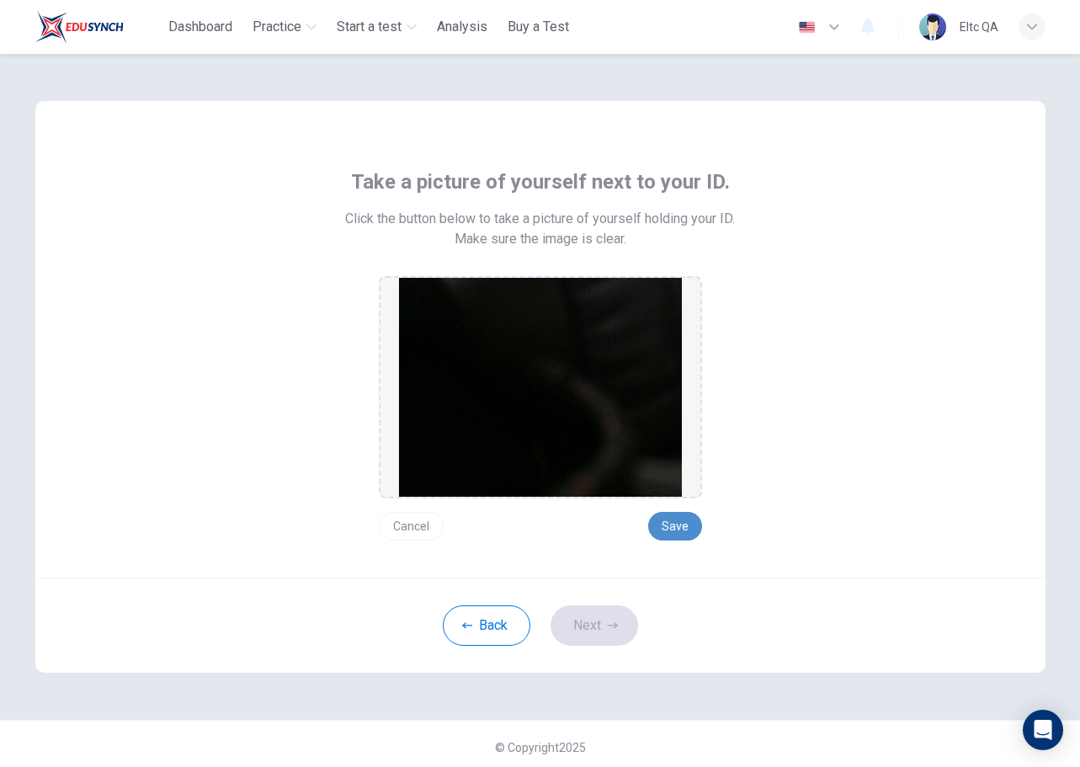
click at [676, 520] on button "Save" at bounding box center [675, 526] width 54 height 29
click at [598, 620] on button "Next" at bounding box center [595, 625] width 88 height 40
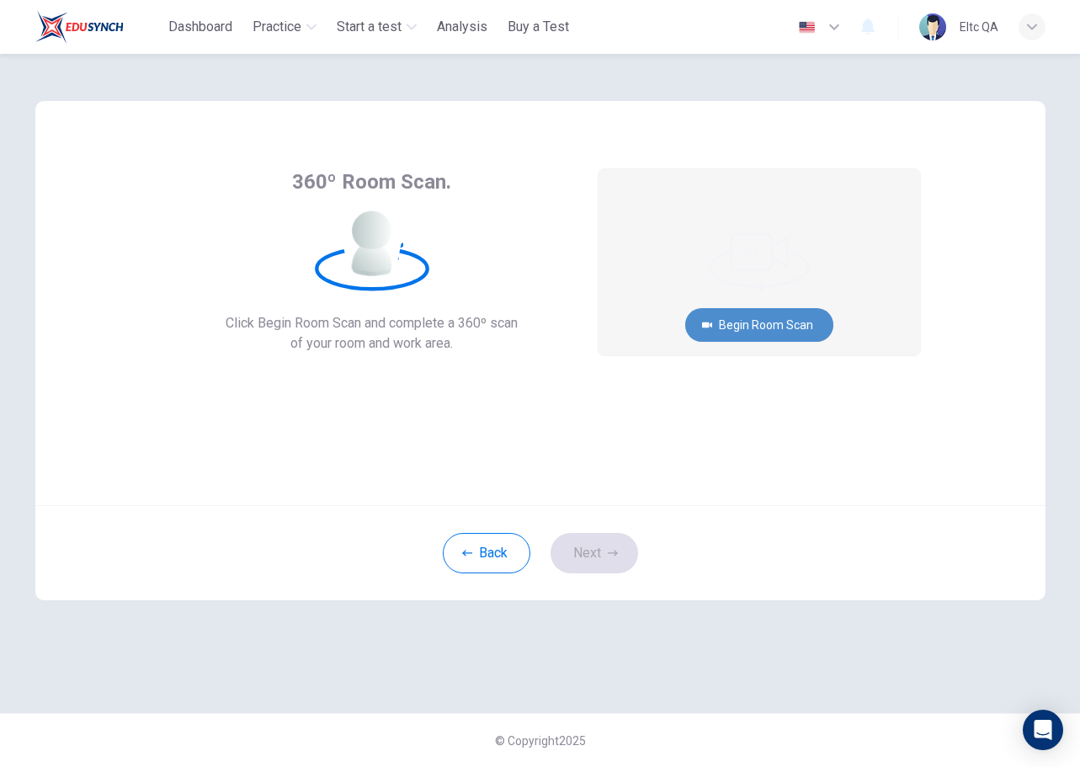
click at [734, 310] on button "Begin Room Scan" at bounding box center [759, 325] width 148 height 34
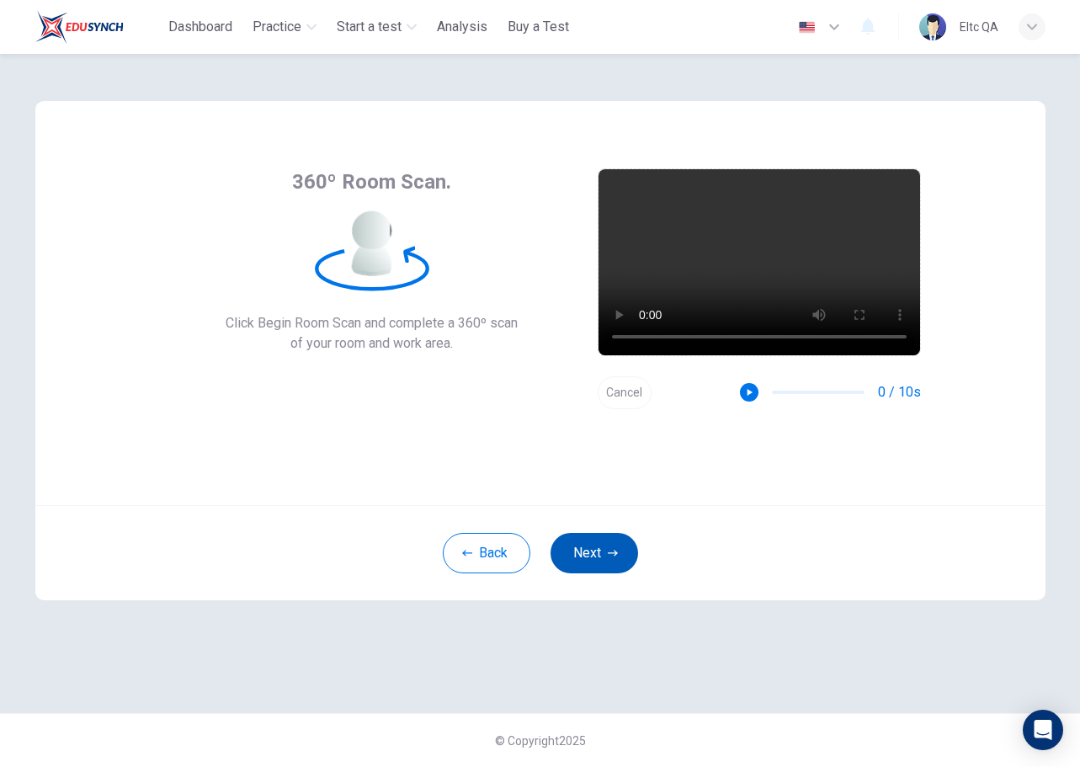
click at [612, 557] on icon "button" at bounding box center [613, 553] width 10 height 10
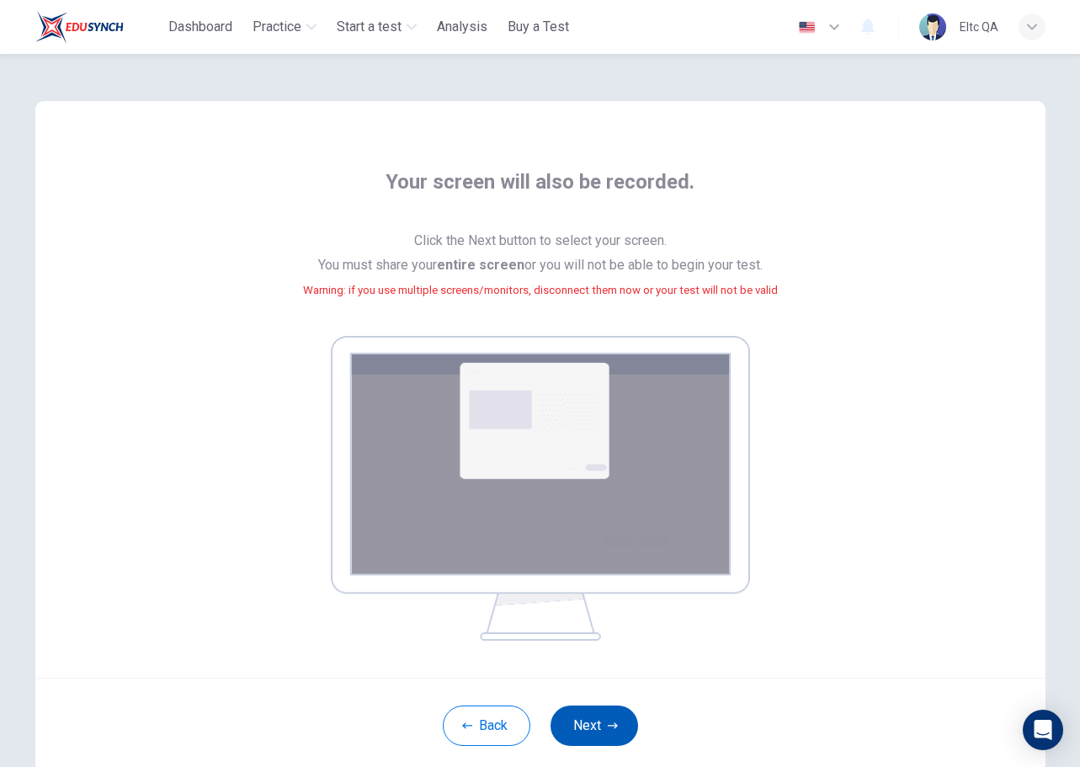
click at [601, 723] on button "Next" at bounding box center [595, 726] width 88 height 40
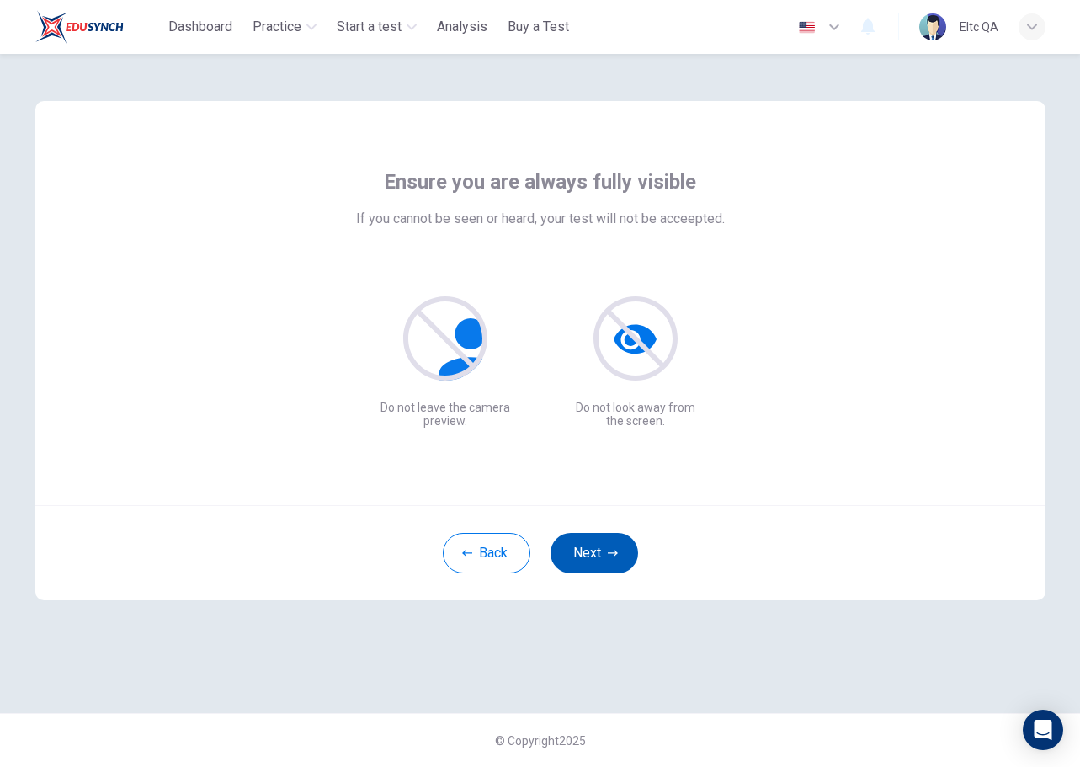
click at [597, 552] on button "Next" at bounding box center [595, 553] width 88 height 40
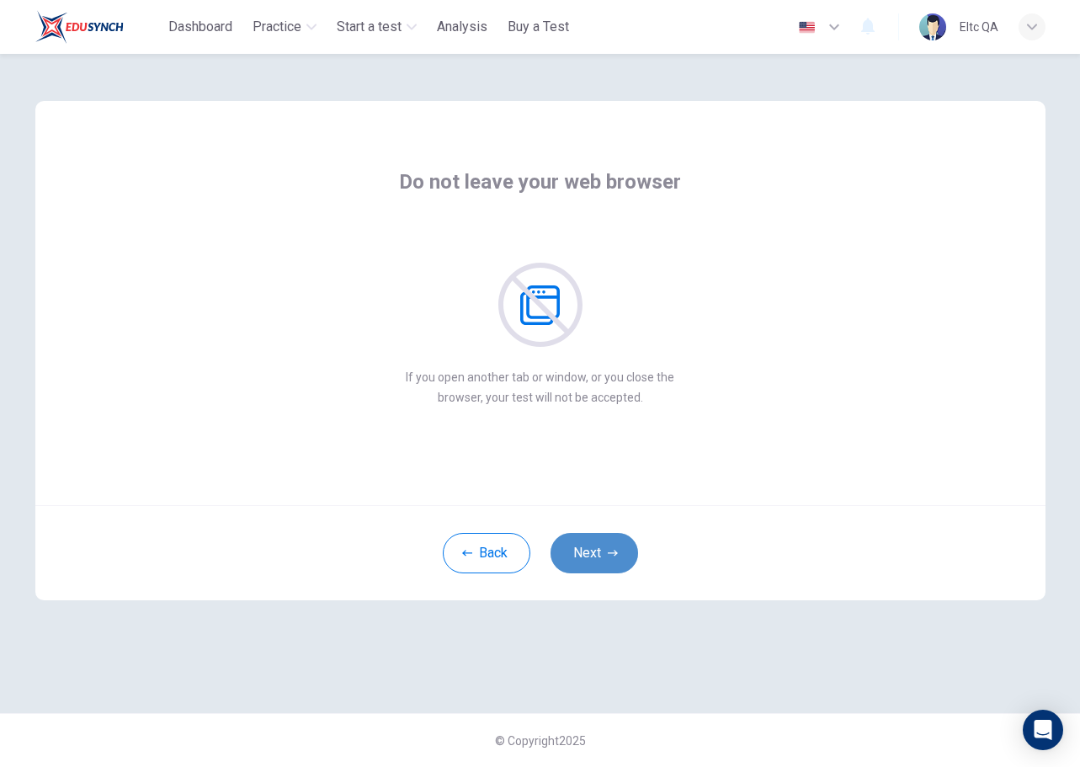
click at [581, 563] on button "Next" at bounding box center [595, 553] width 88 height 40
click at [606, 555] on button "Next" at bounding box center [595, 553] width 88 height 40
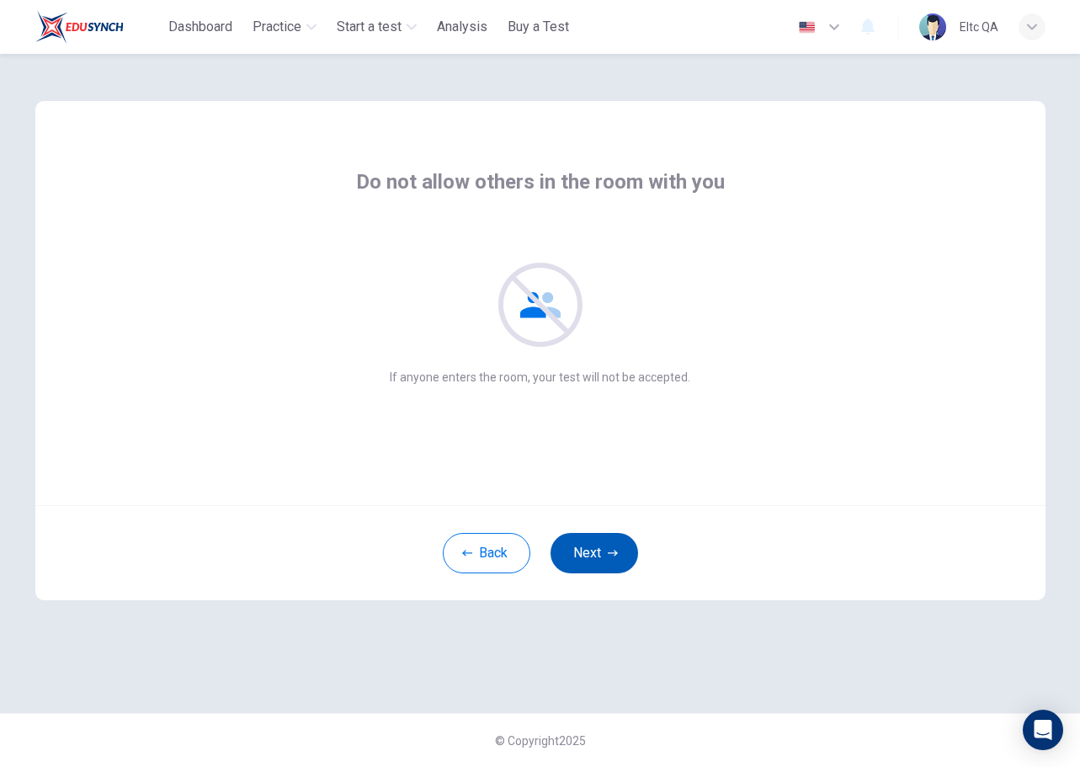
click at [606, 555] on button "Next" at bounding box center [595, 553] width 88 height 40
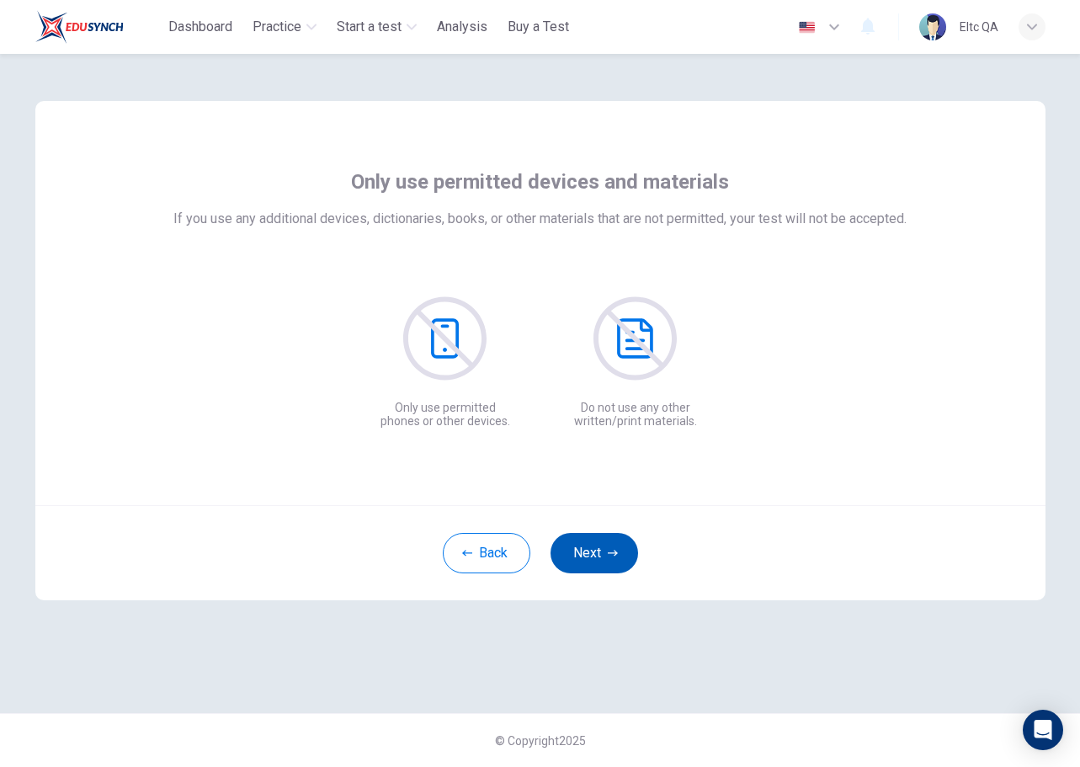
click at [606, 555] on button "Next" at bounding box center [595, 553] width 88 height 40
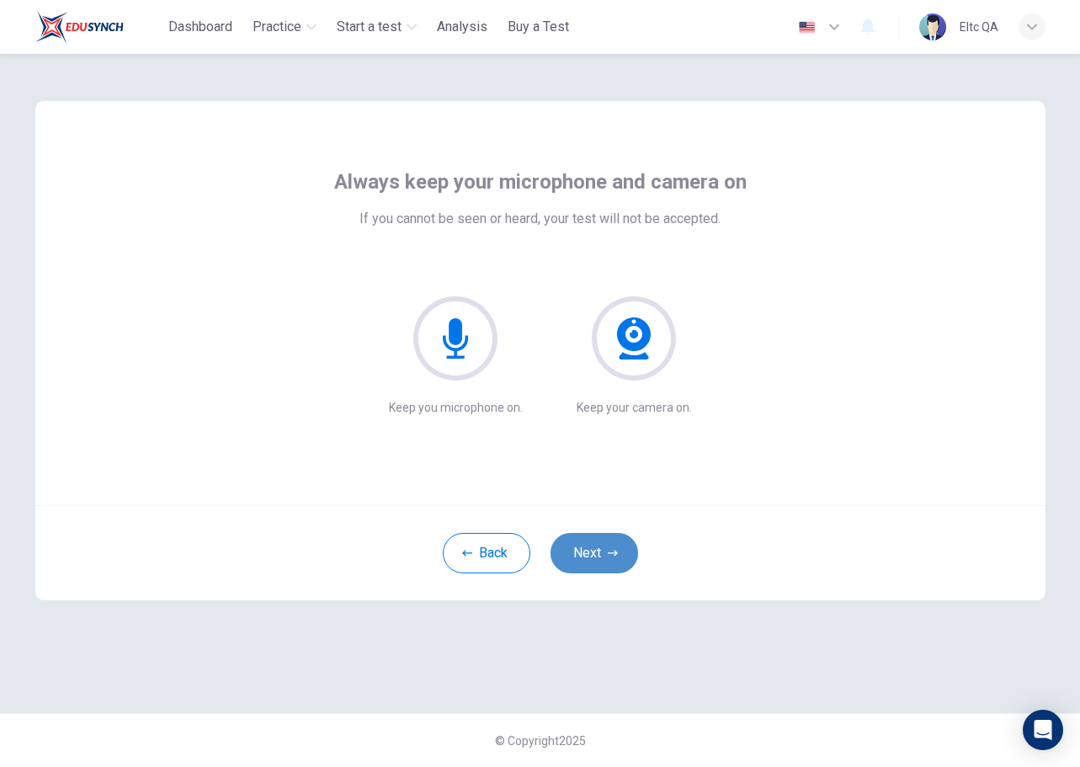
click at [607, 554] on button "Next" at bounding box center [595, 553] width 88 height 40
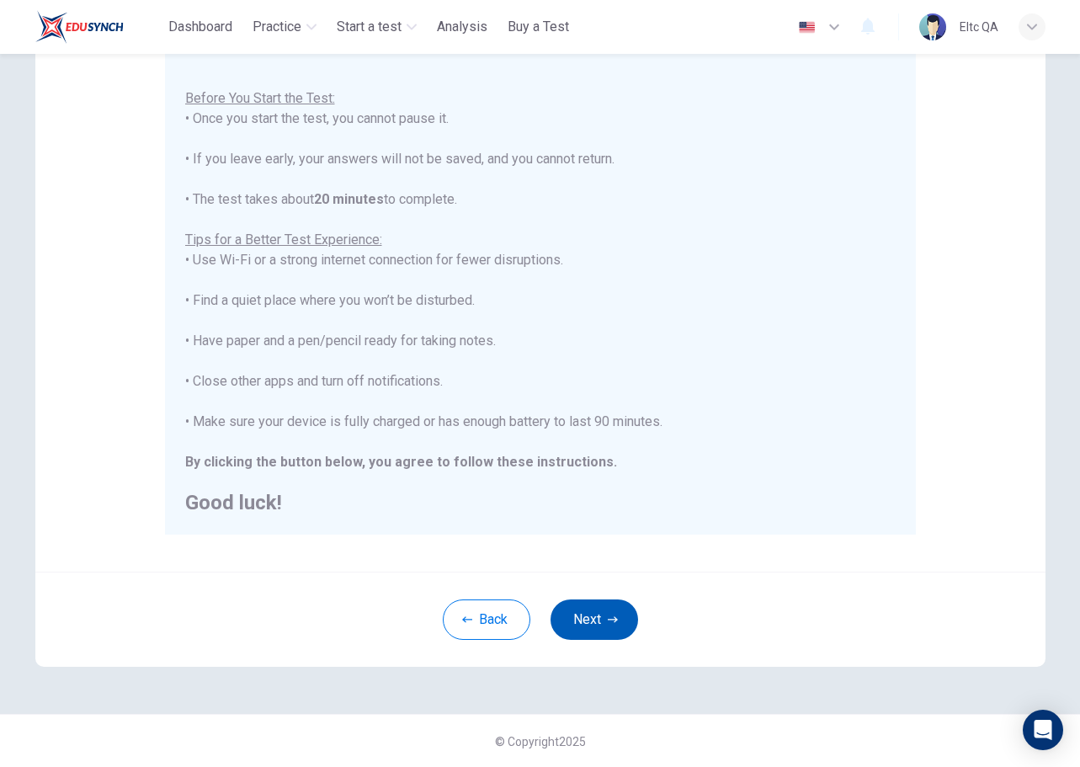
scroll to position [169, 0]
click at [574, 619] on button "Next" at bounding box center [595, 619] width 88 height 40
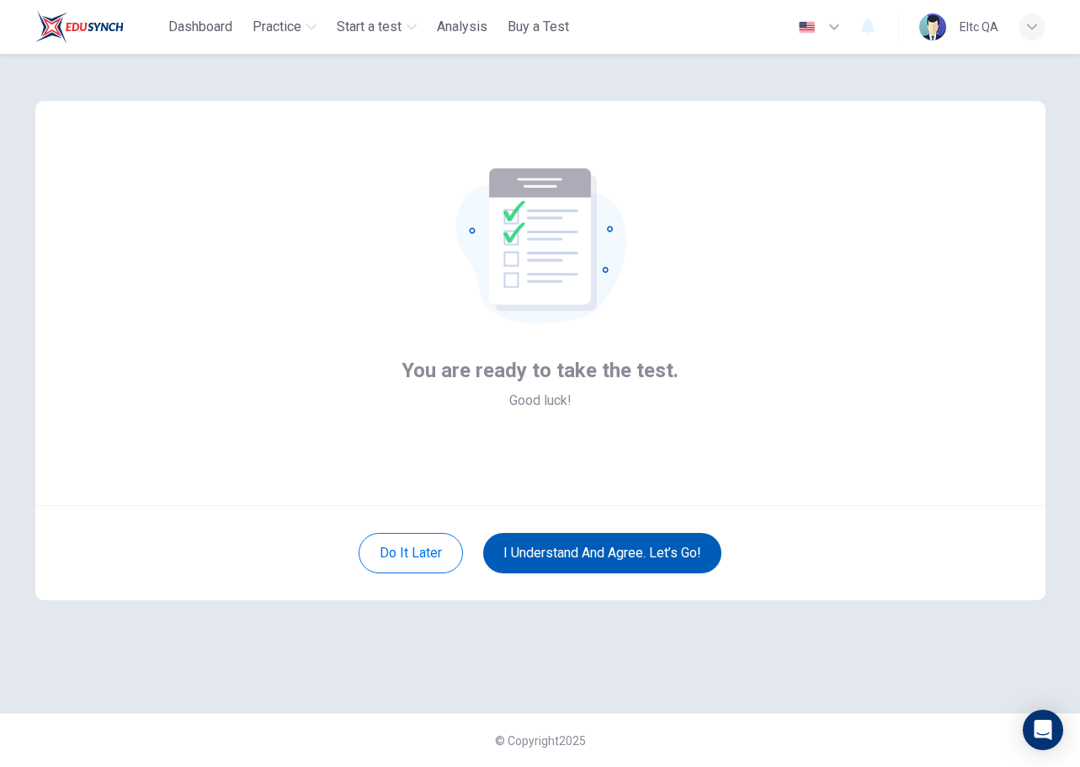
scroll to position [0, 0]
click at [638, 554] on button "I understand and agree. Let’s go!" at bounding box center [602, 553] width 238 height 40
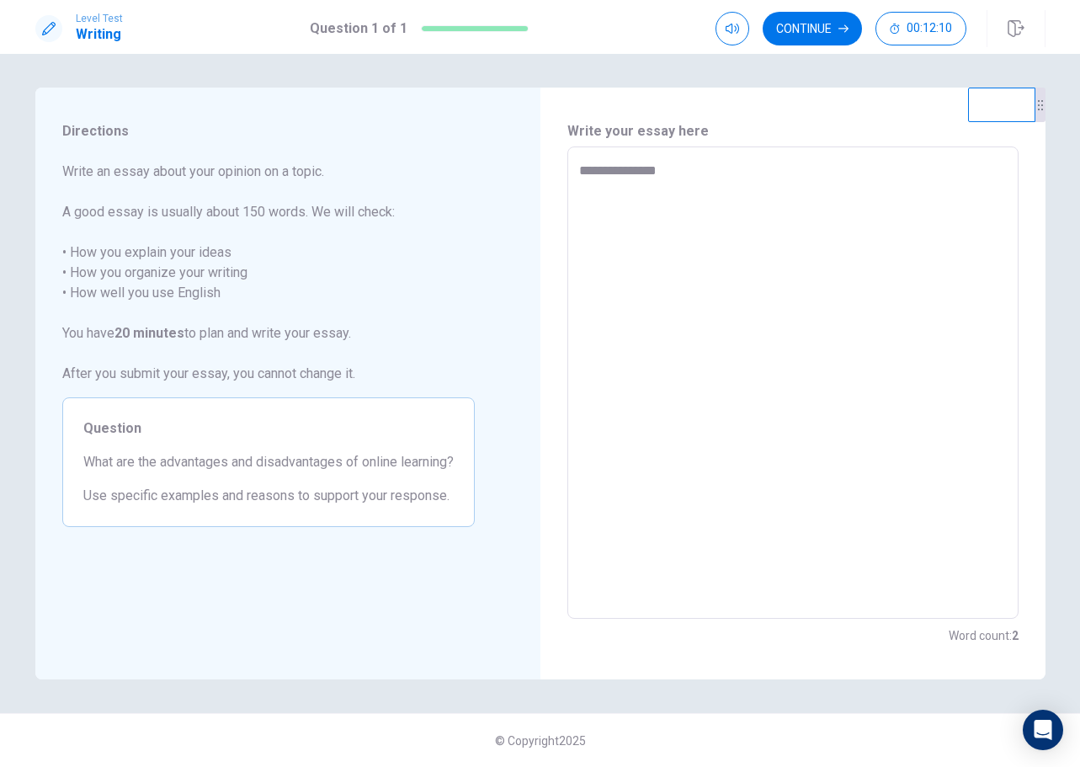
click at [707, 183] on textarea "**********" at bounding box center [793, 383] width 428 height 445
drag, startPoint x: 64, startPoint y: 212, endPoint x: 354, endPoint y: 216, distance: 289.7
click at [354, 216] on span "Write an essay about your opinion on a topic. A good essay is usually about 150…" at bounding box center [268, 273] width 413 height 222
click at [344, 138] on span "Directions" at bounding box center [268, 131] width 413 height 20
click at [717, 188] on textarea "**********" at bounding box center [793, 383] width 428 height 445
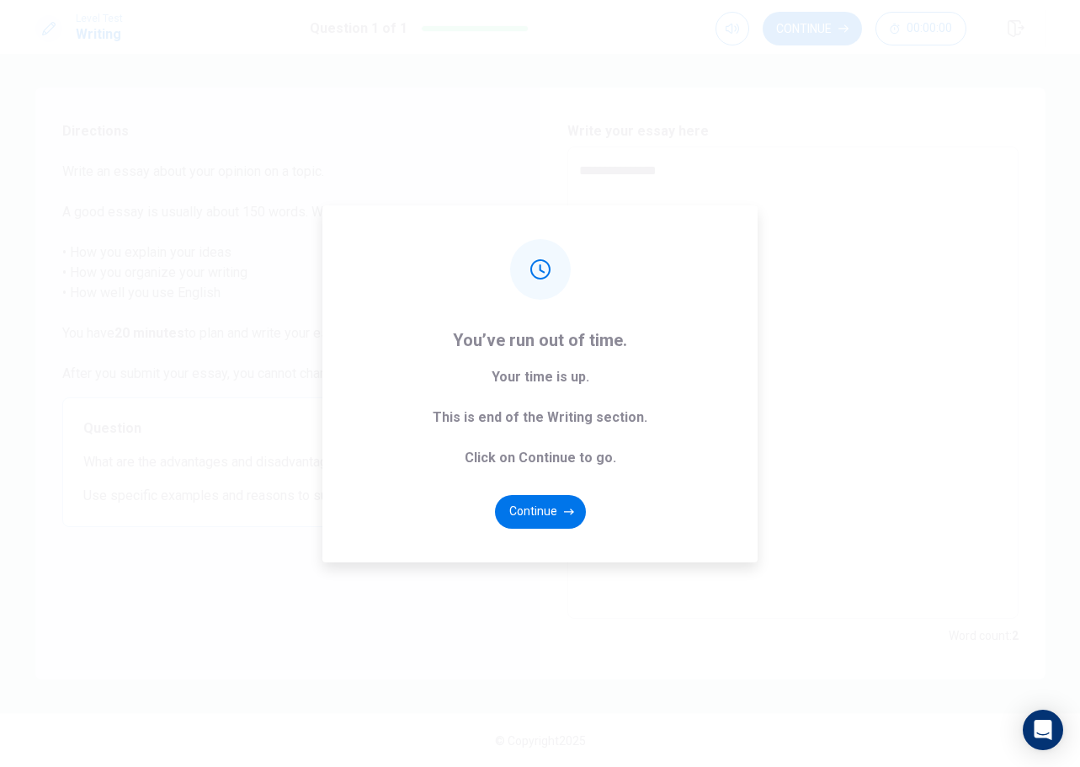
click at [553, 509] on button "Continue" at bounding box center [540, 512] width 91 height 34
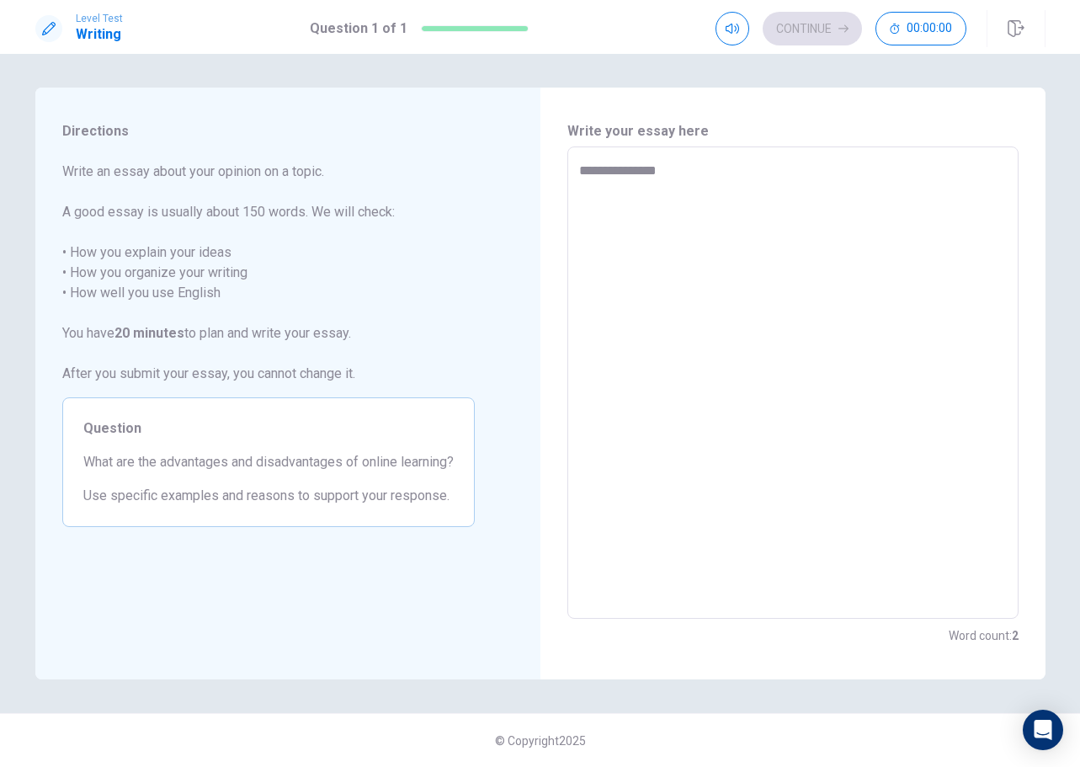
type textarea "*"
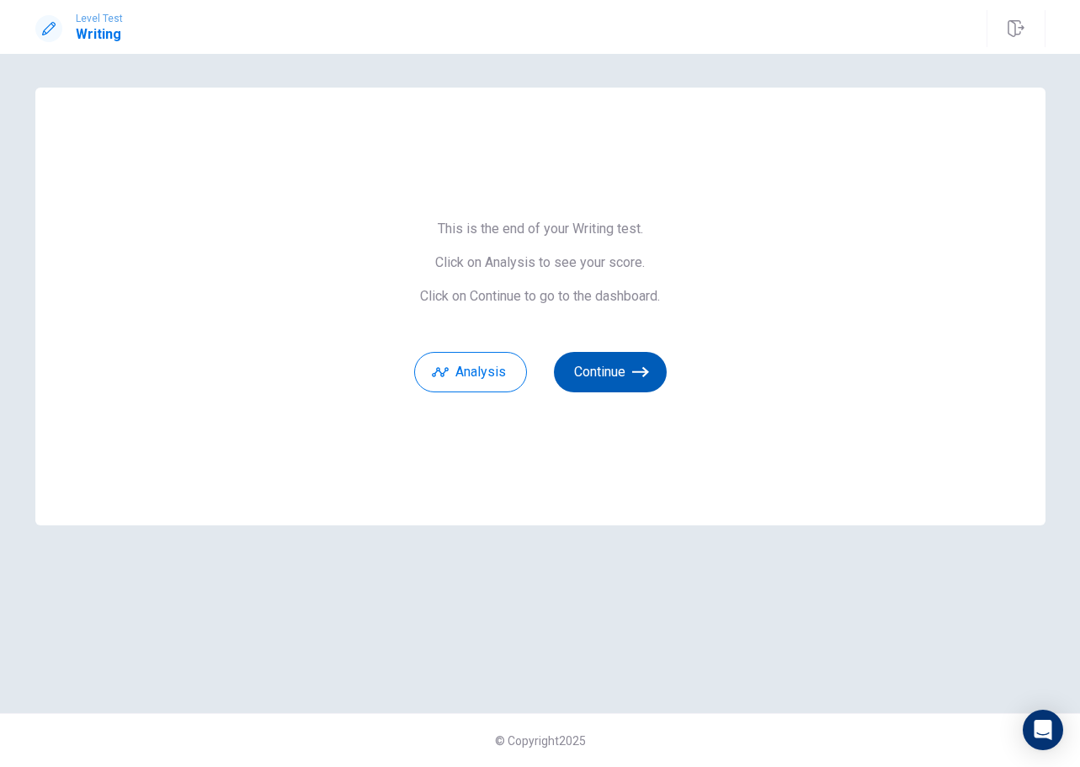
click at [614, 370] on button "Continue" at bounding box center [610, 372] width 113 height 40
